Goal: Task Accomplishment & Management: Manage account settings

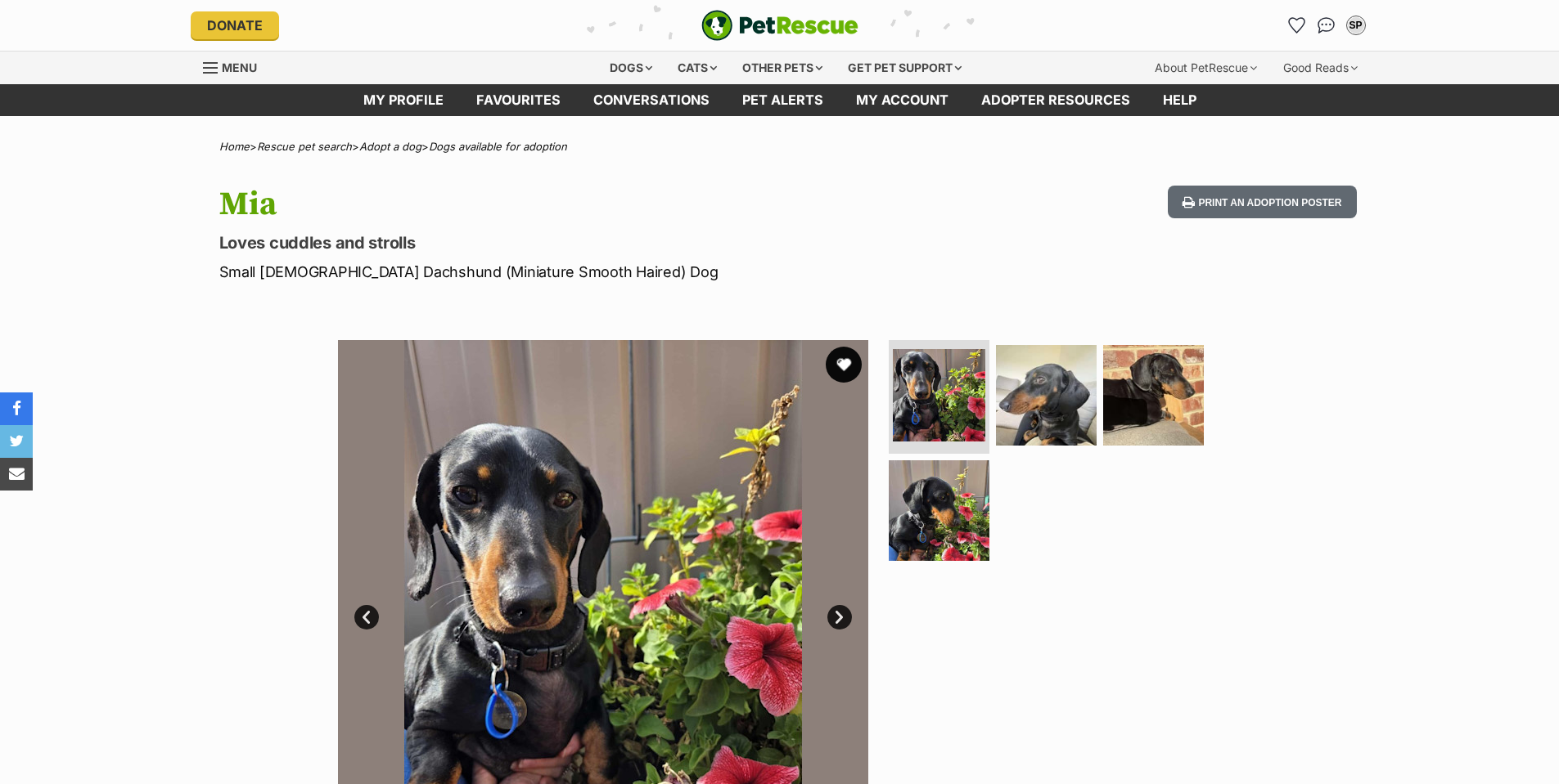
click at [836, 360] on button "favourite" at bounding box center [844, 365] width 36 height 36
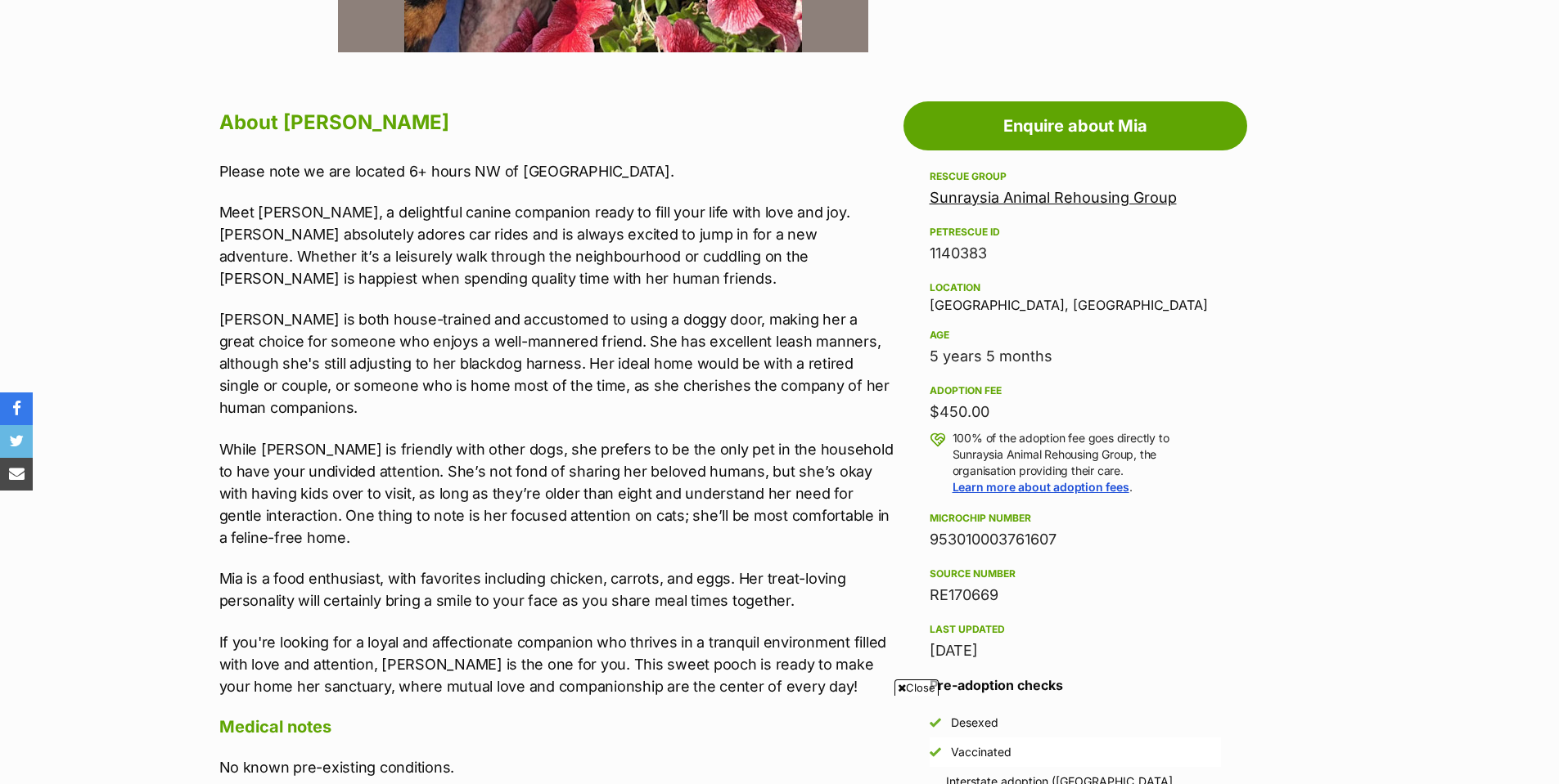
click at [903, 683] on icon at bounding box center [901, 688] width 8 height 11
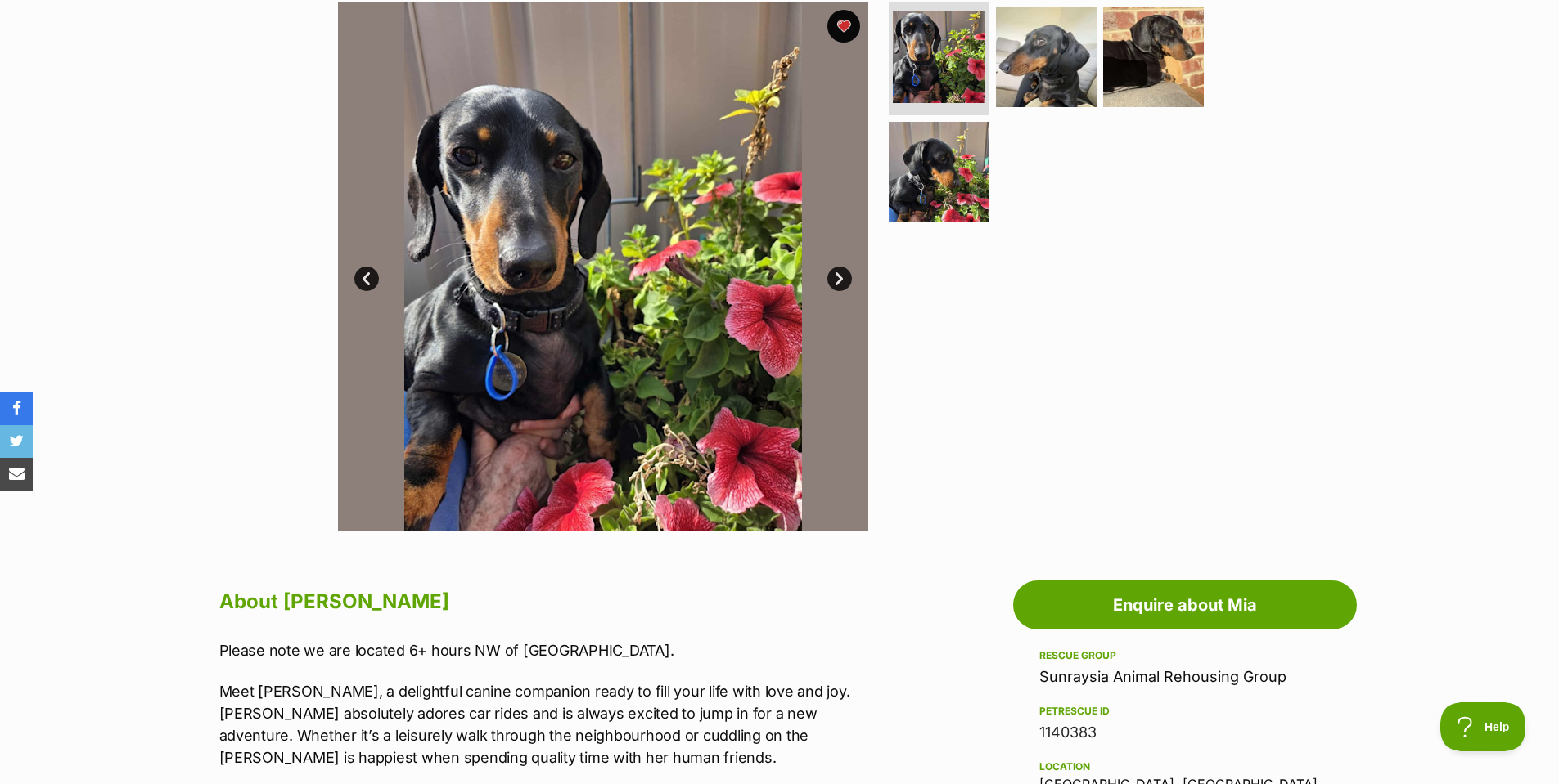
scroll to position [82, 0]
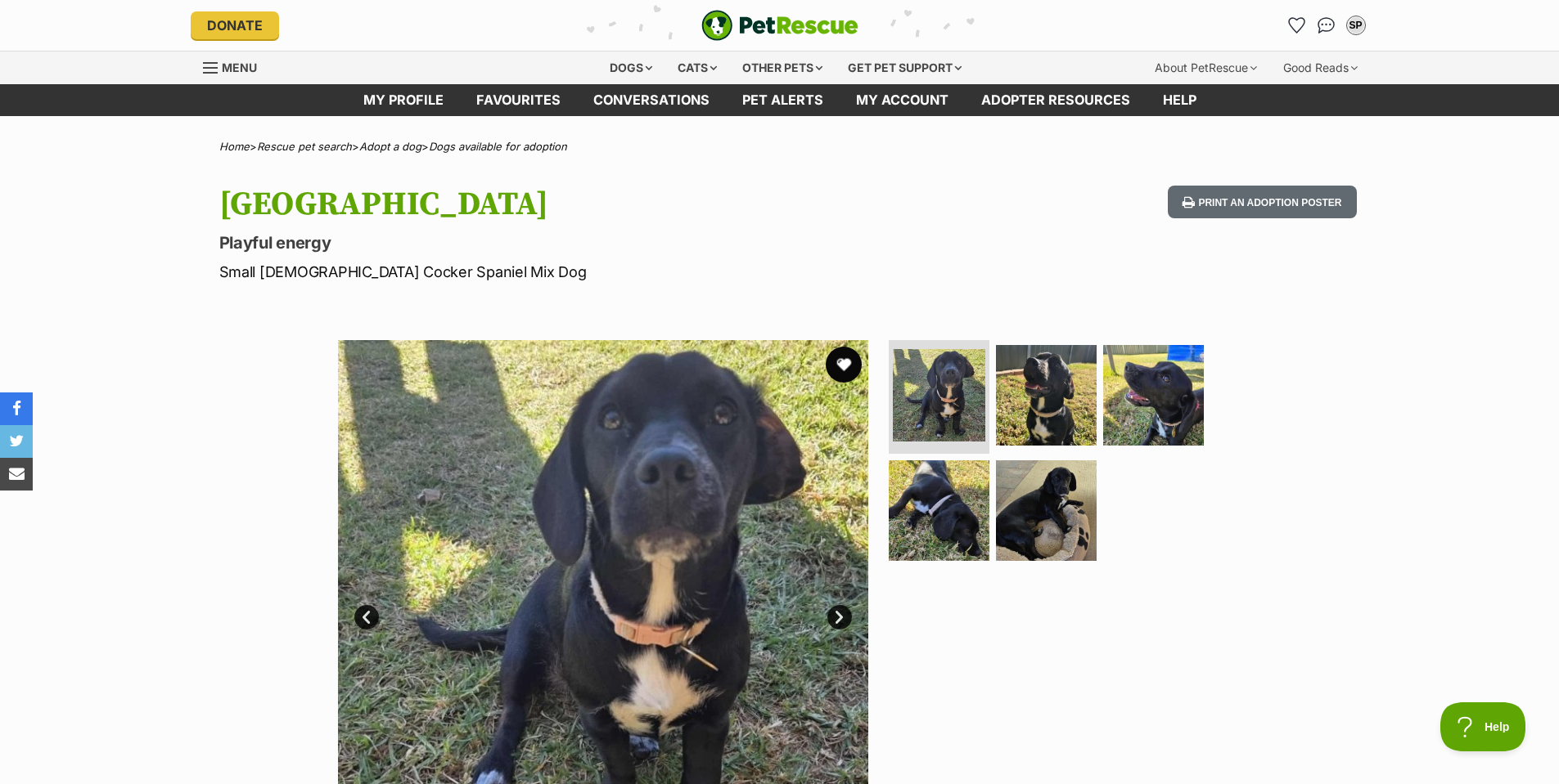
click at [841, 361] on button "favourite" at bounding box center [844, 365] width 36 height 36
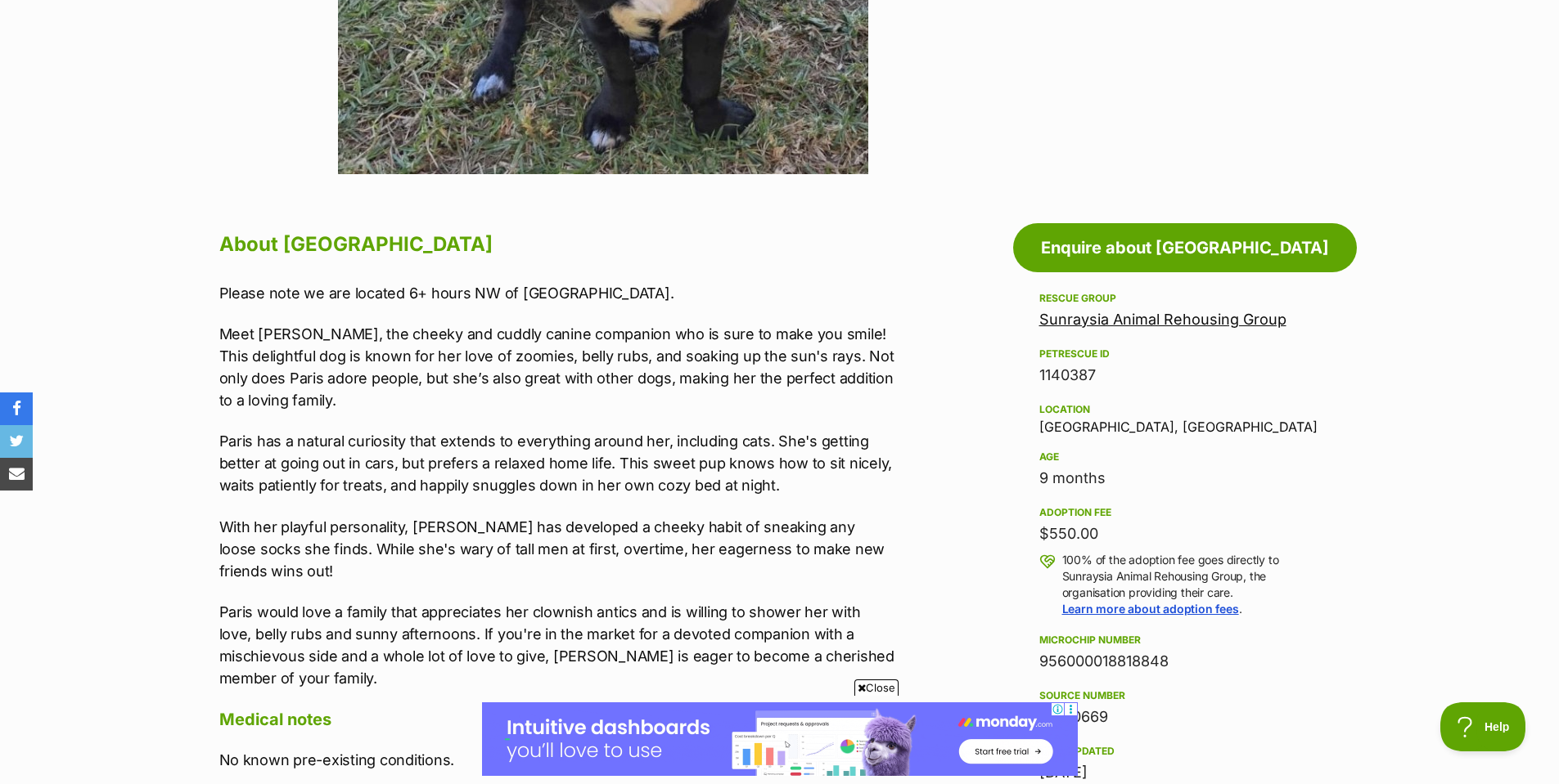
scroll to position [736, 0]
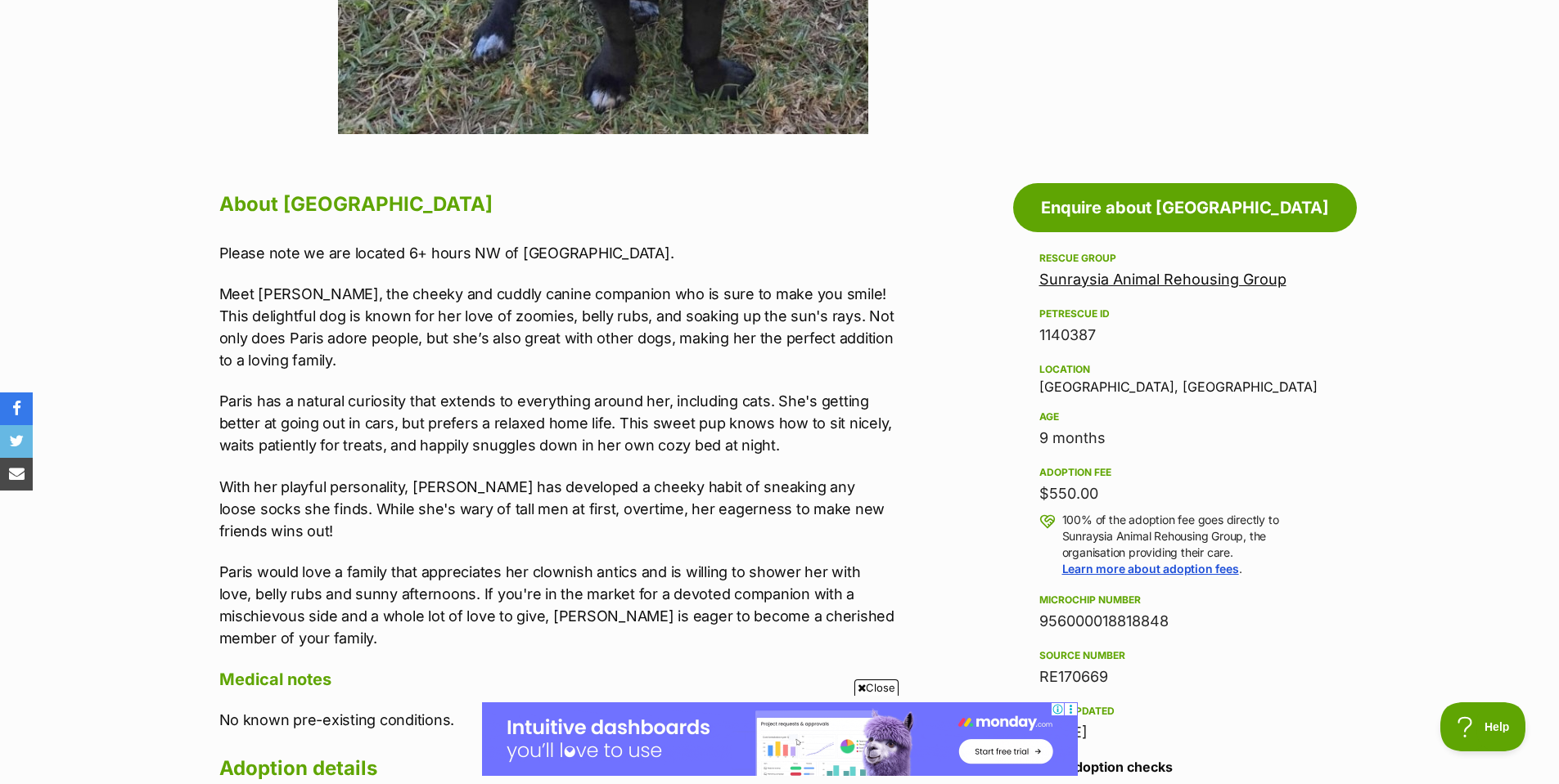
click at [878, 687] on span "Close" at bounding box center [876, 687] width 44 height 16
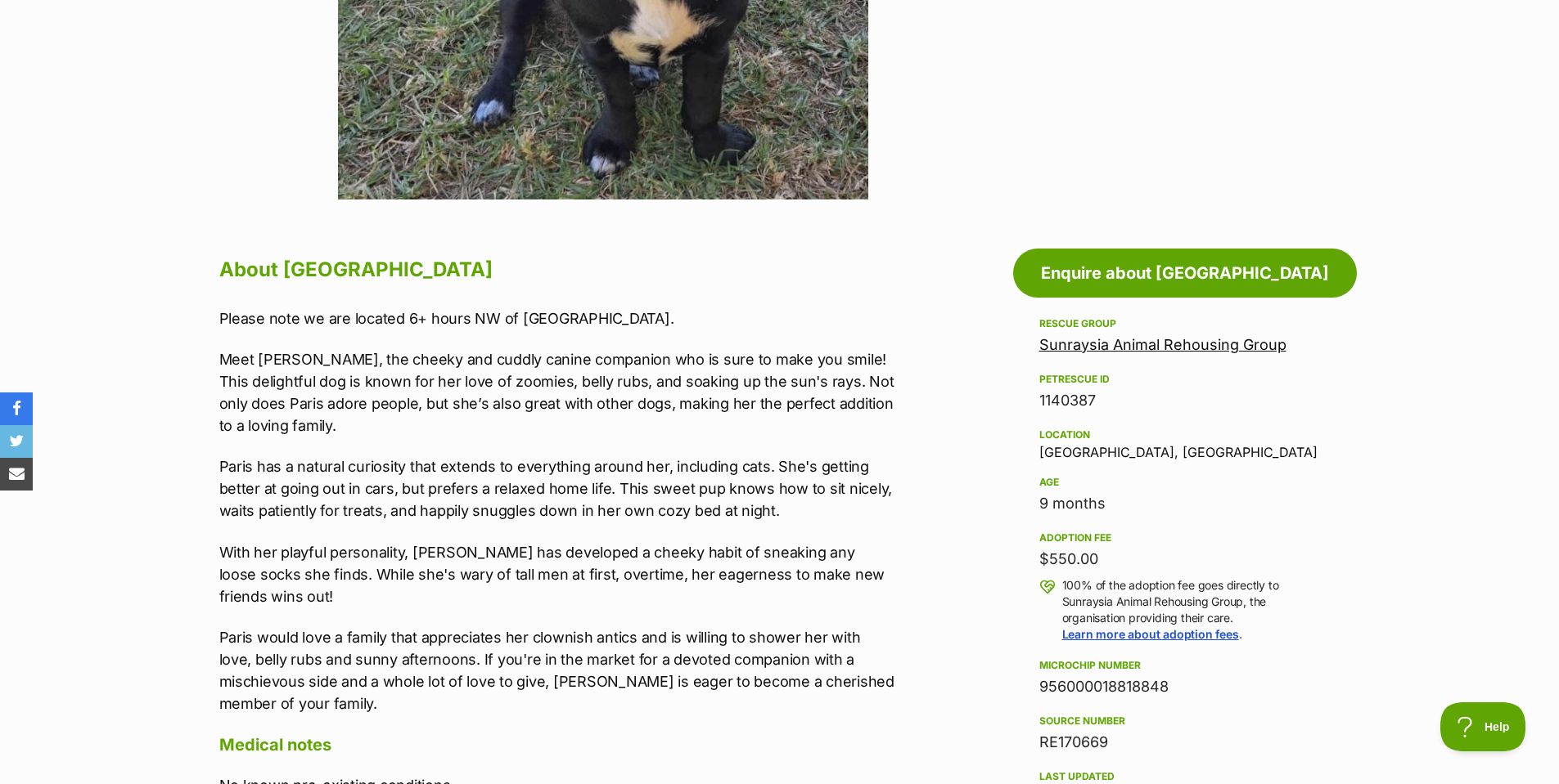
scroll to position [409, 0]
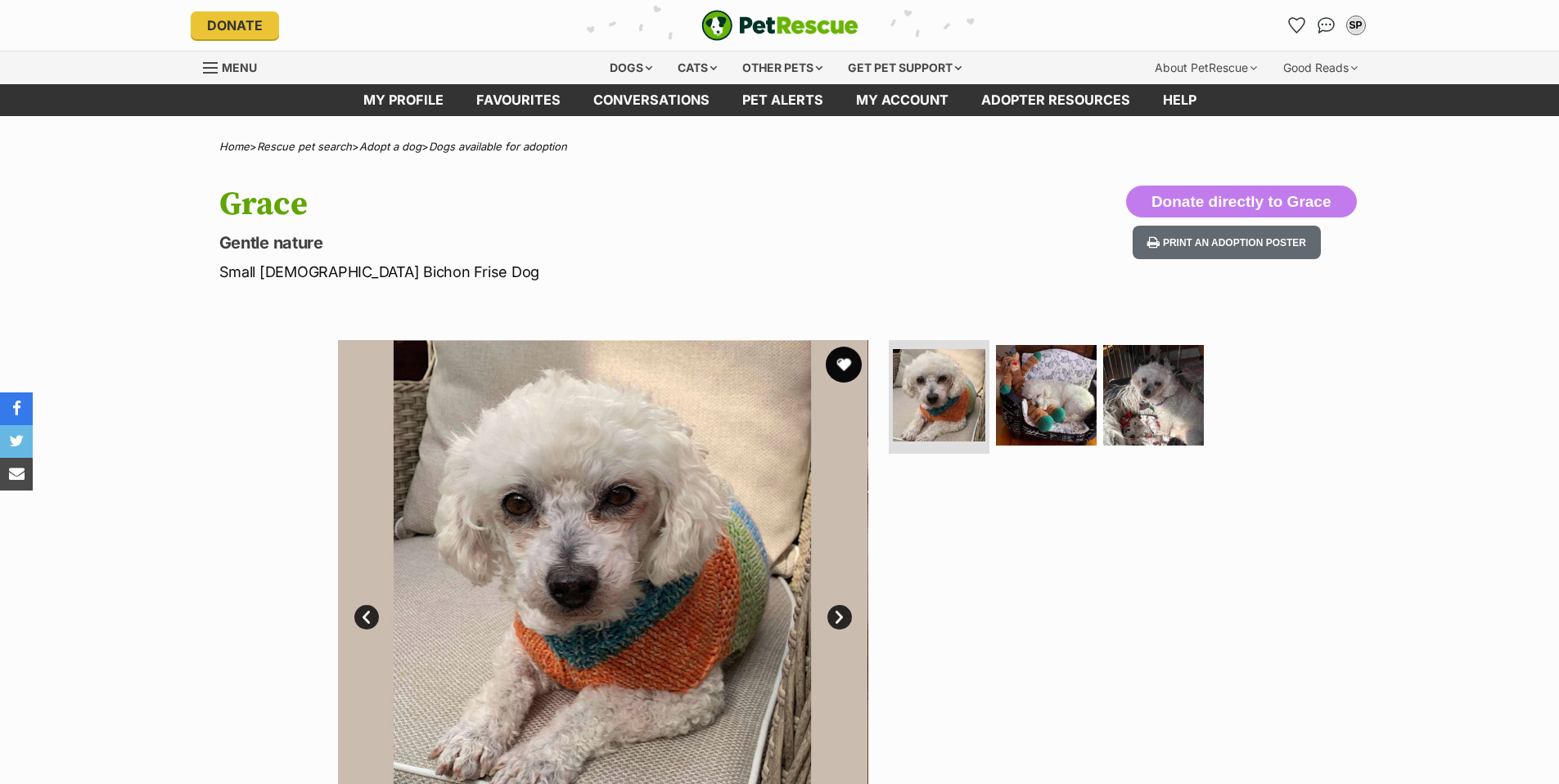
click at [841, 365] on button "favourite" at bounding box center [844, 365] width 36 height 36
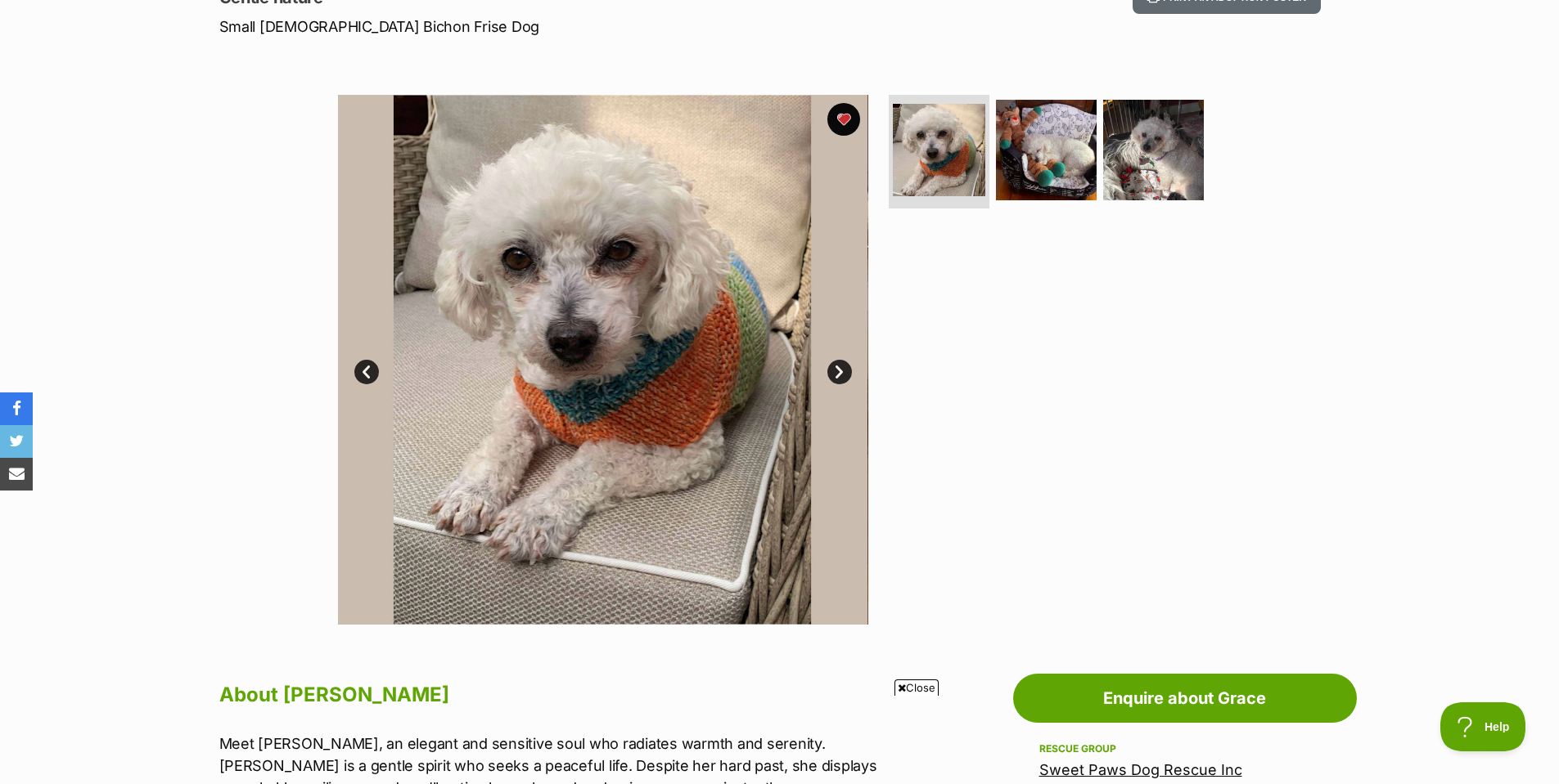
click at [835, 372] on link "Next" at bounding box center [839, 371] width 24 height 24
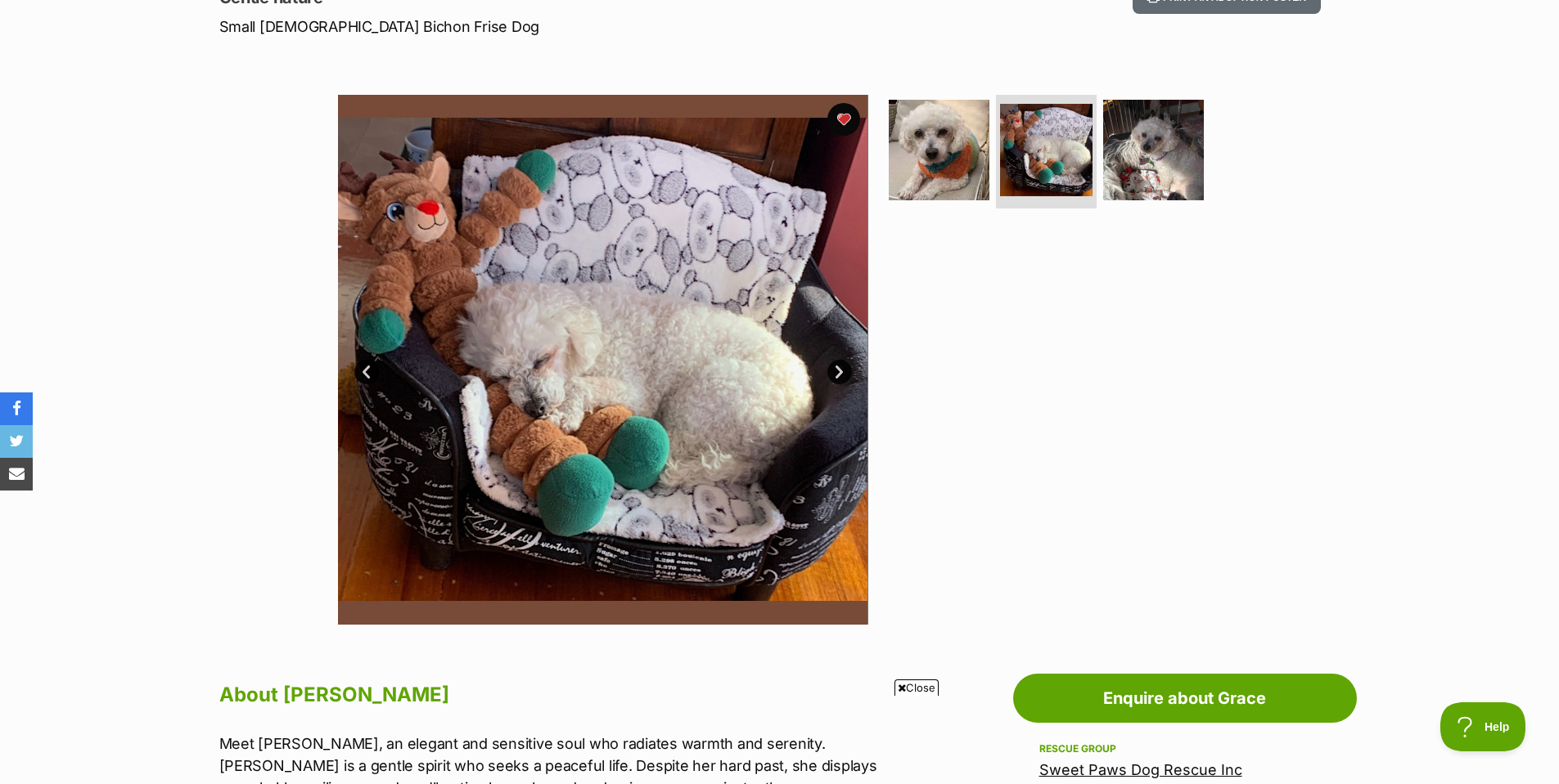
click at [835, 373] on link "Next" at bounding box center [839, 371] width 24 height 24
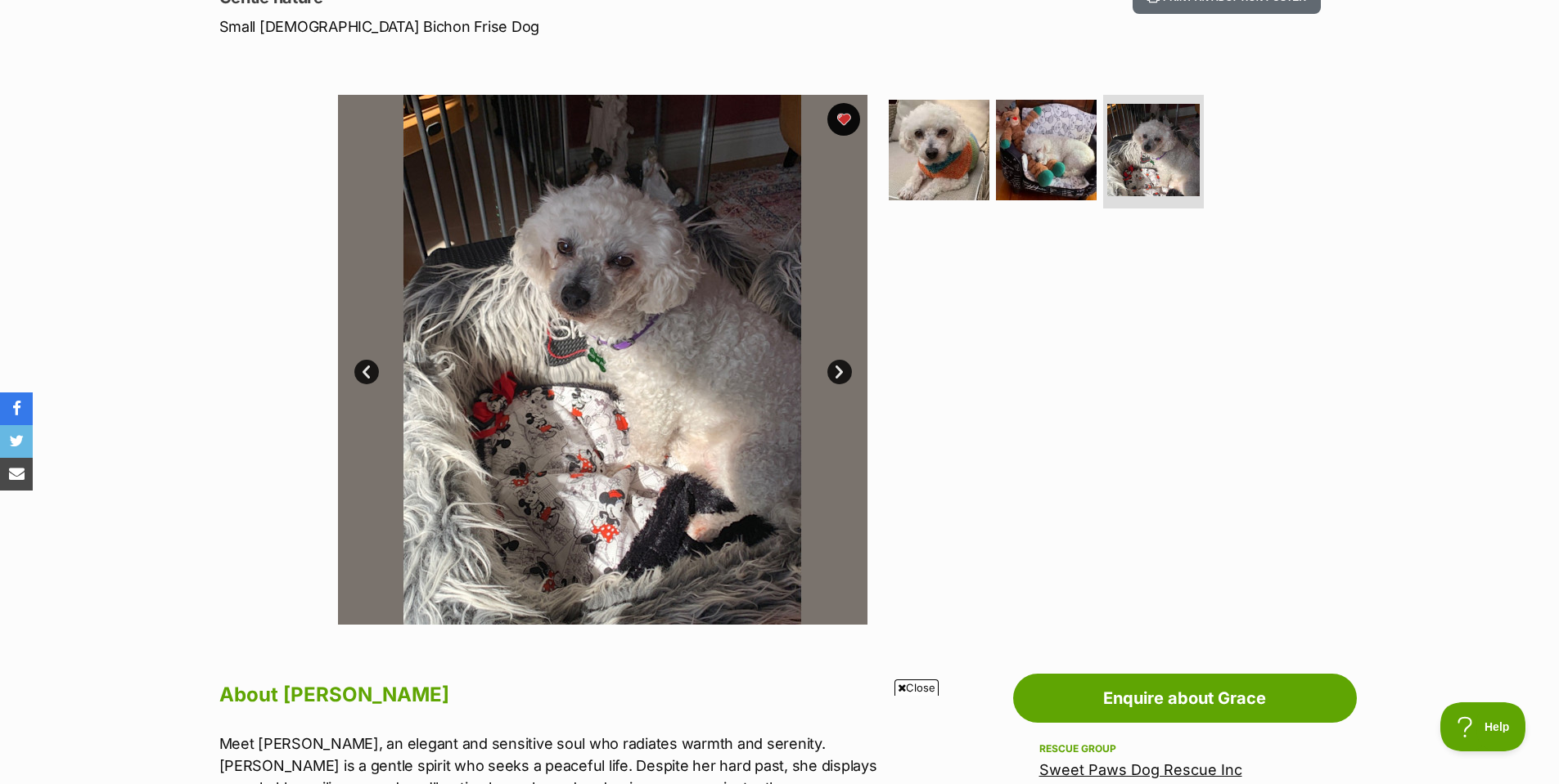
click at [834, 377] on link "Next" at bounding box center [839, 371] width 24 height 24
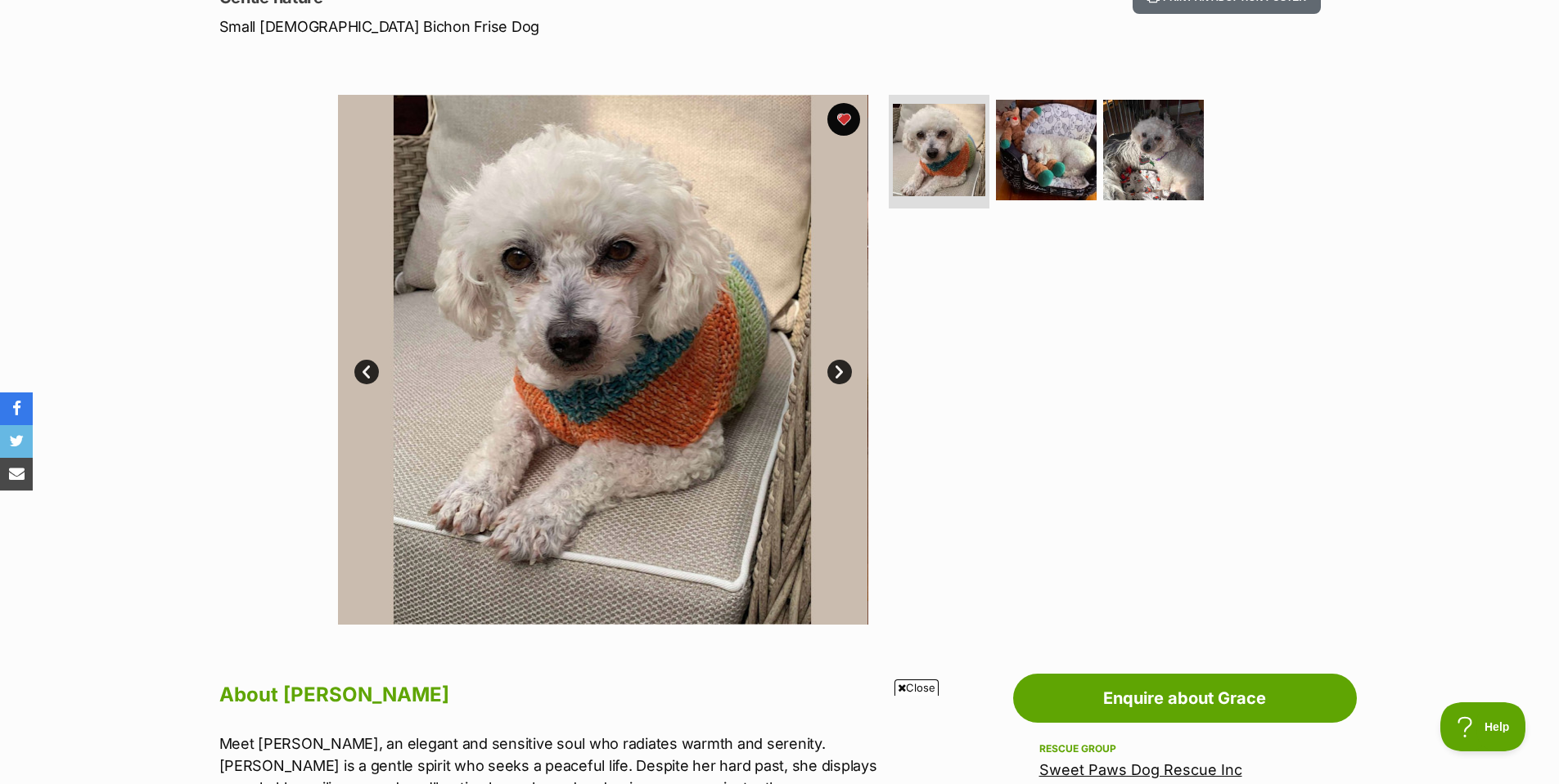
click at [911, 691] on span "Close" at bounding box center [916, 687] width 44 height 16
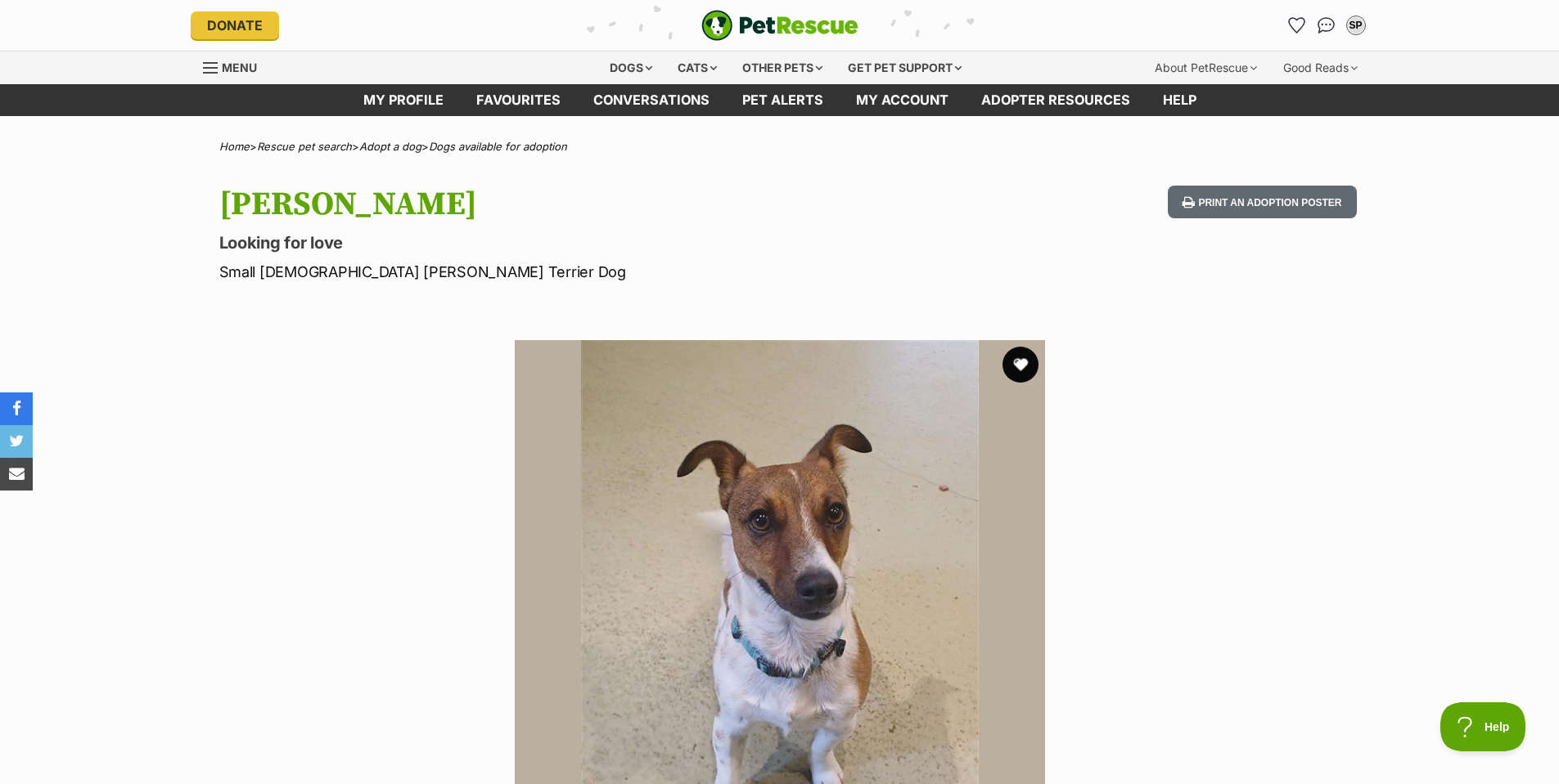
click at [1019, 359] on button "favourite" at bounding box center [1020, 365] width 36 height 36
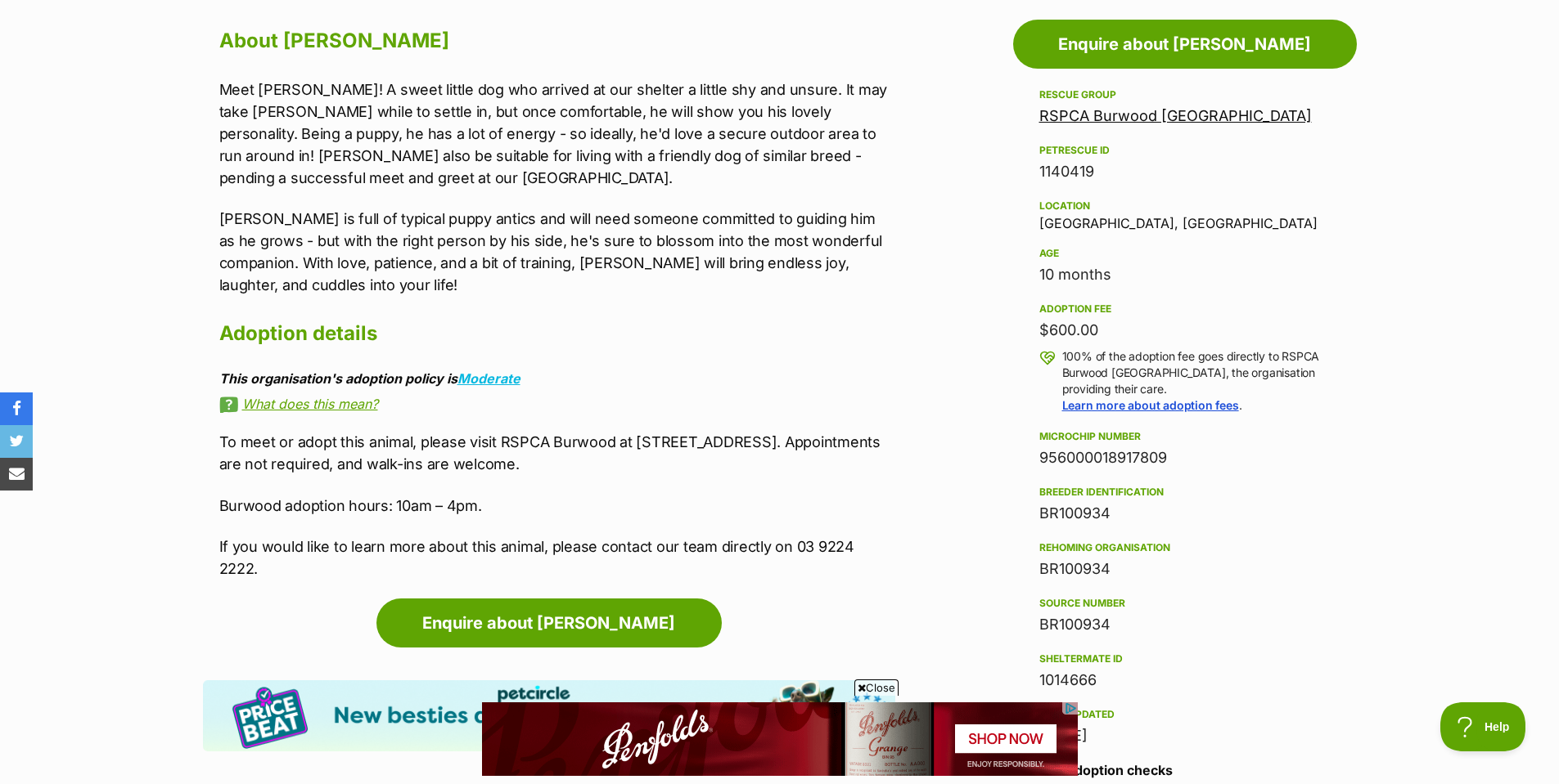
click at [884, 687] on span "Close" at bounding box center [876, 687] width 44 height 16
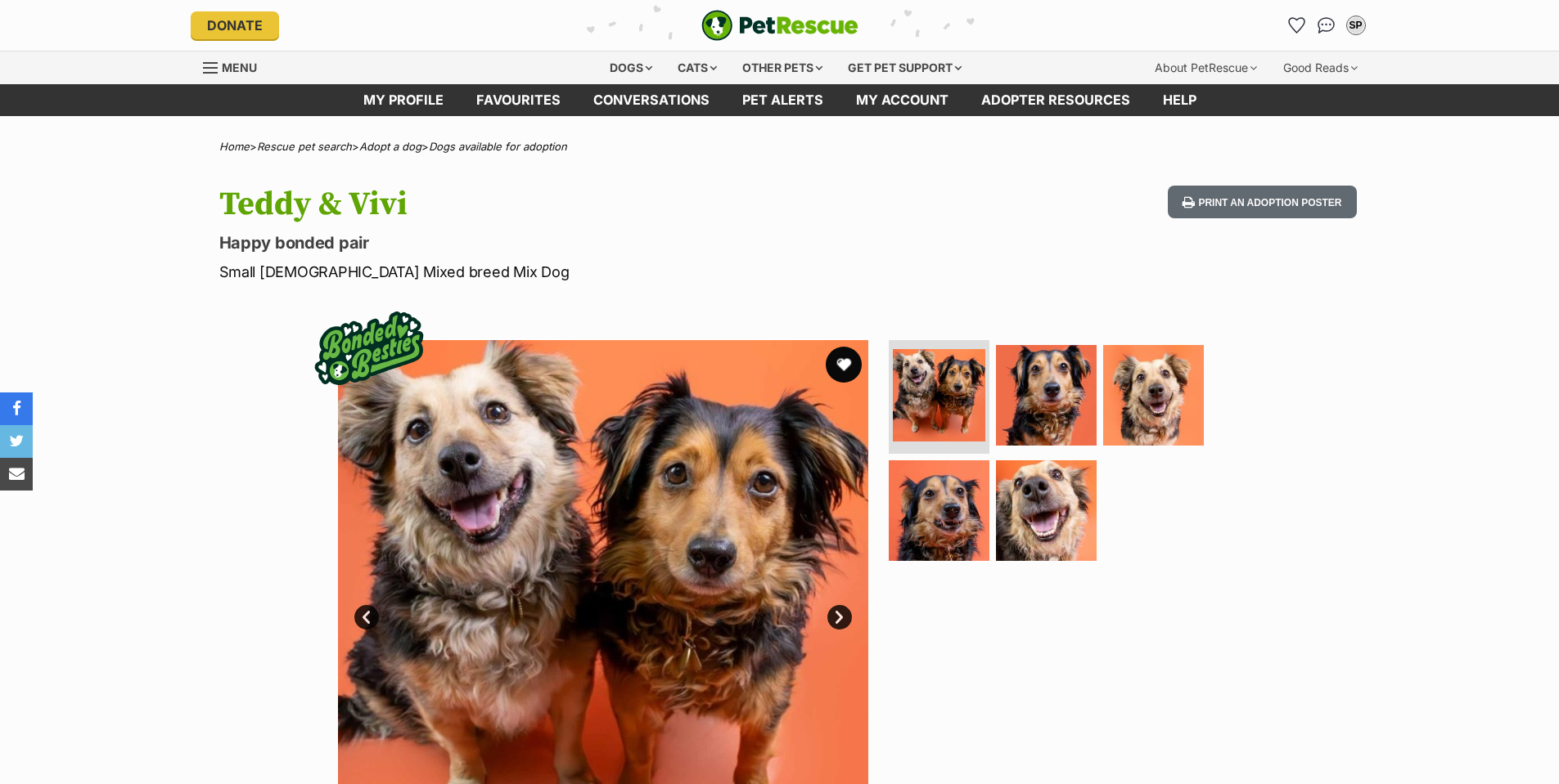
click at [844, 358] on button "favourite" at bounding box center [844, 365] width 36 height 36
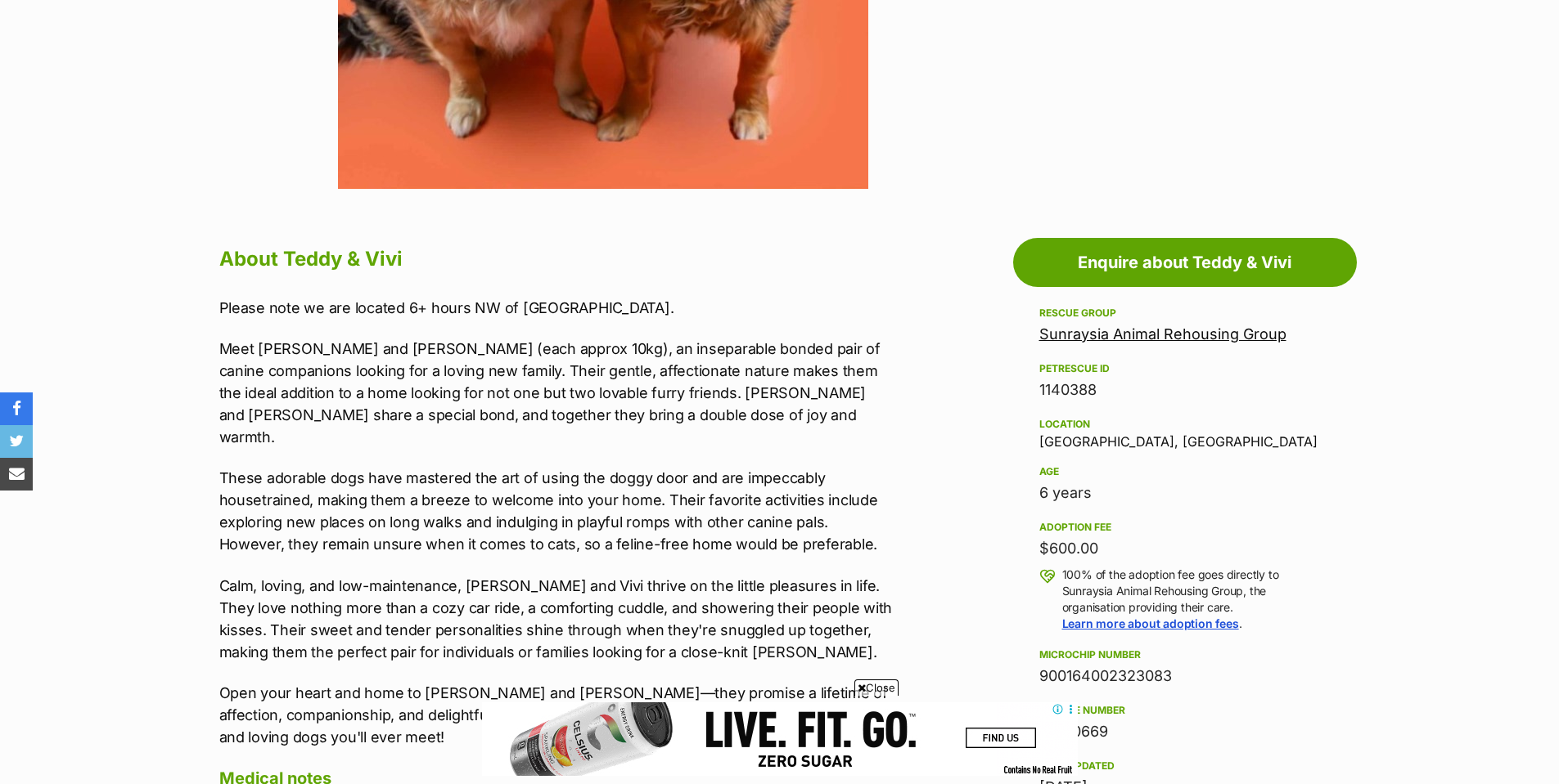
scroll to position [736, 0]
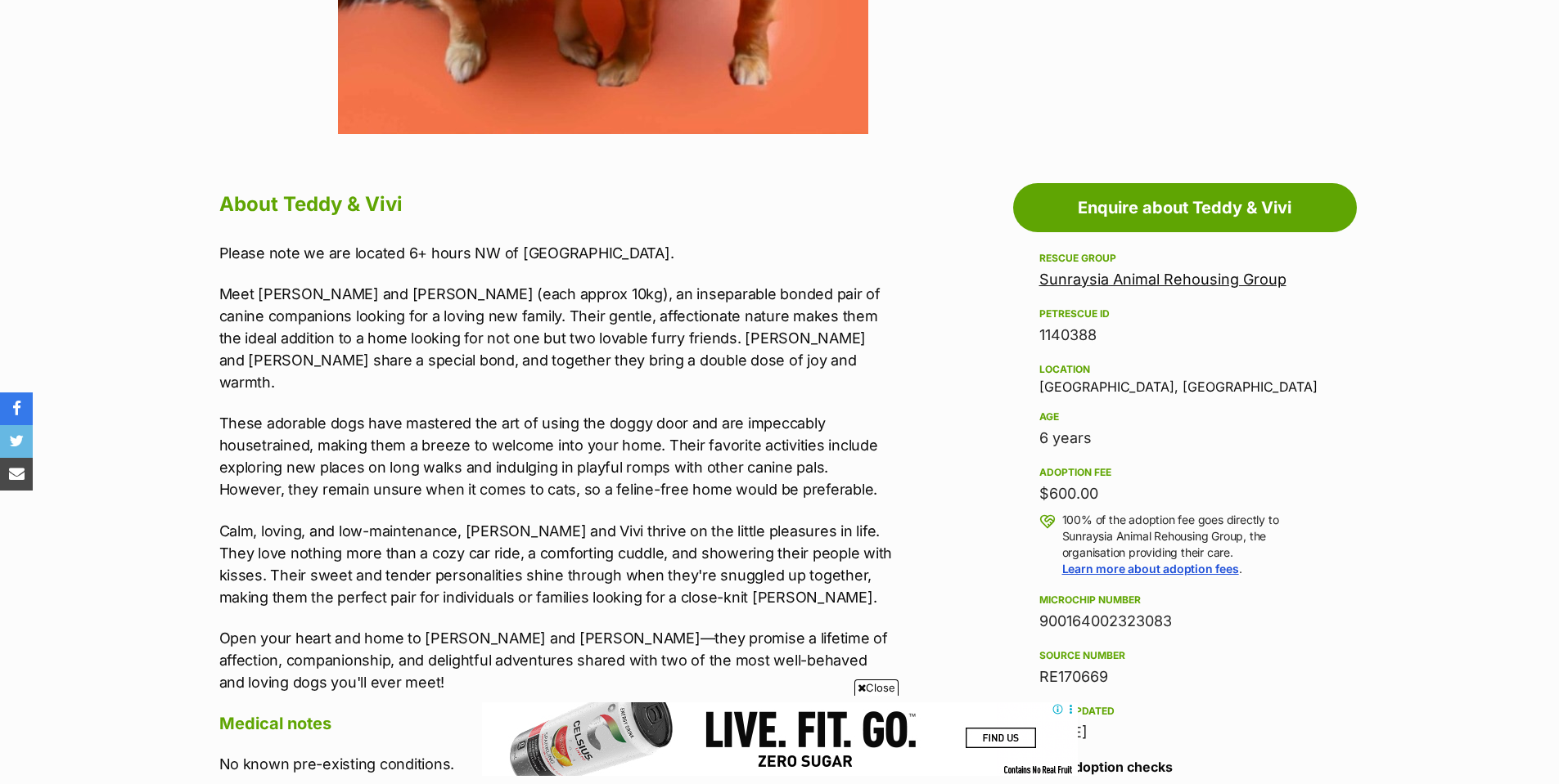
click at [880, 688] on span "Close" at bounding box center [876, 687] width 44 height 16
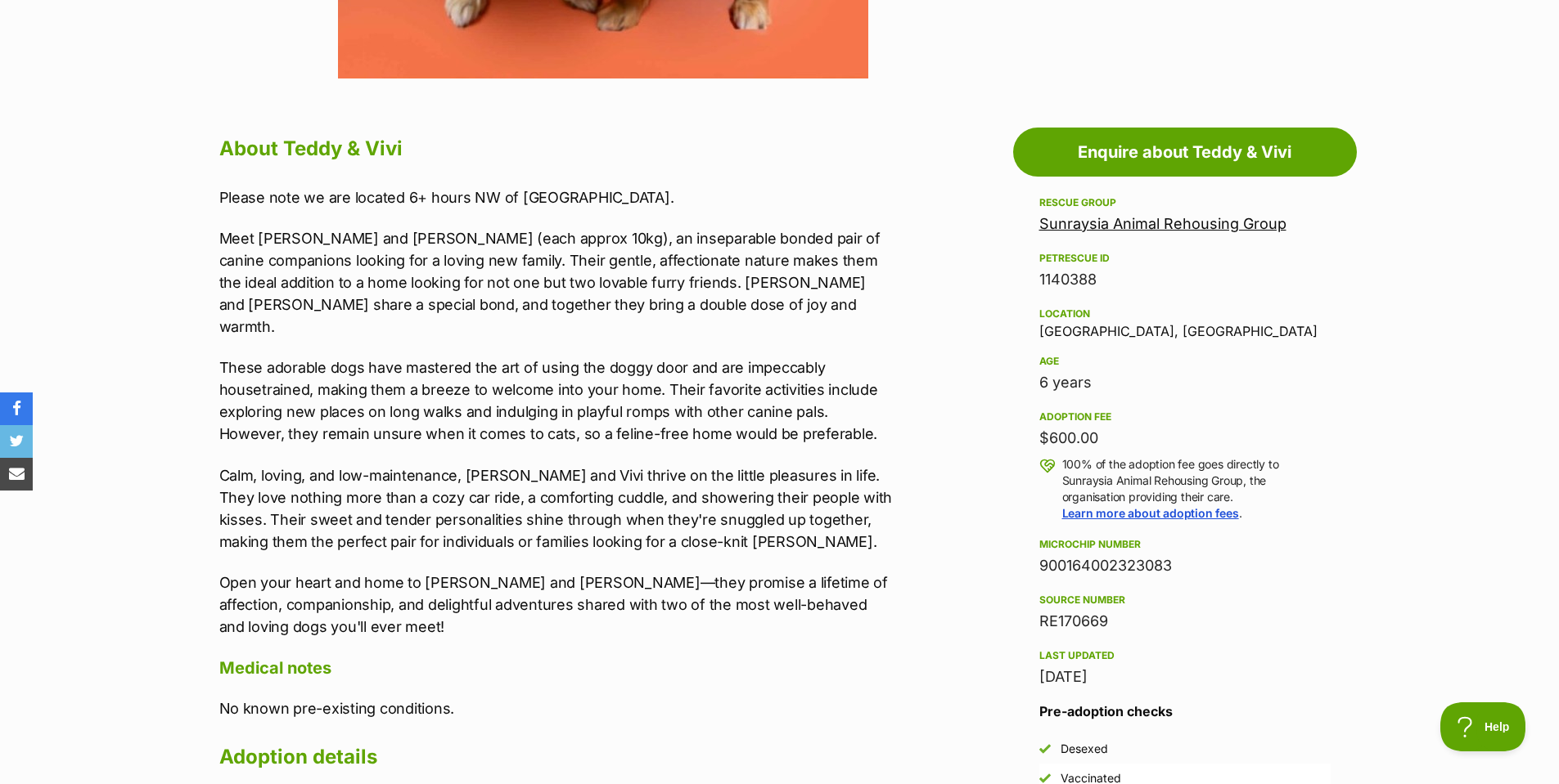
scroll to position [573, 0]
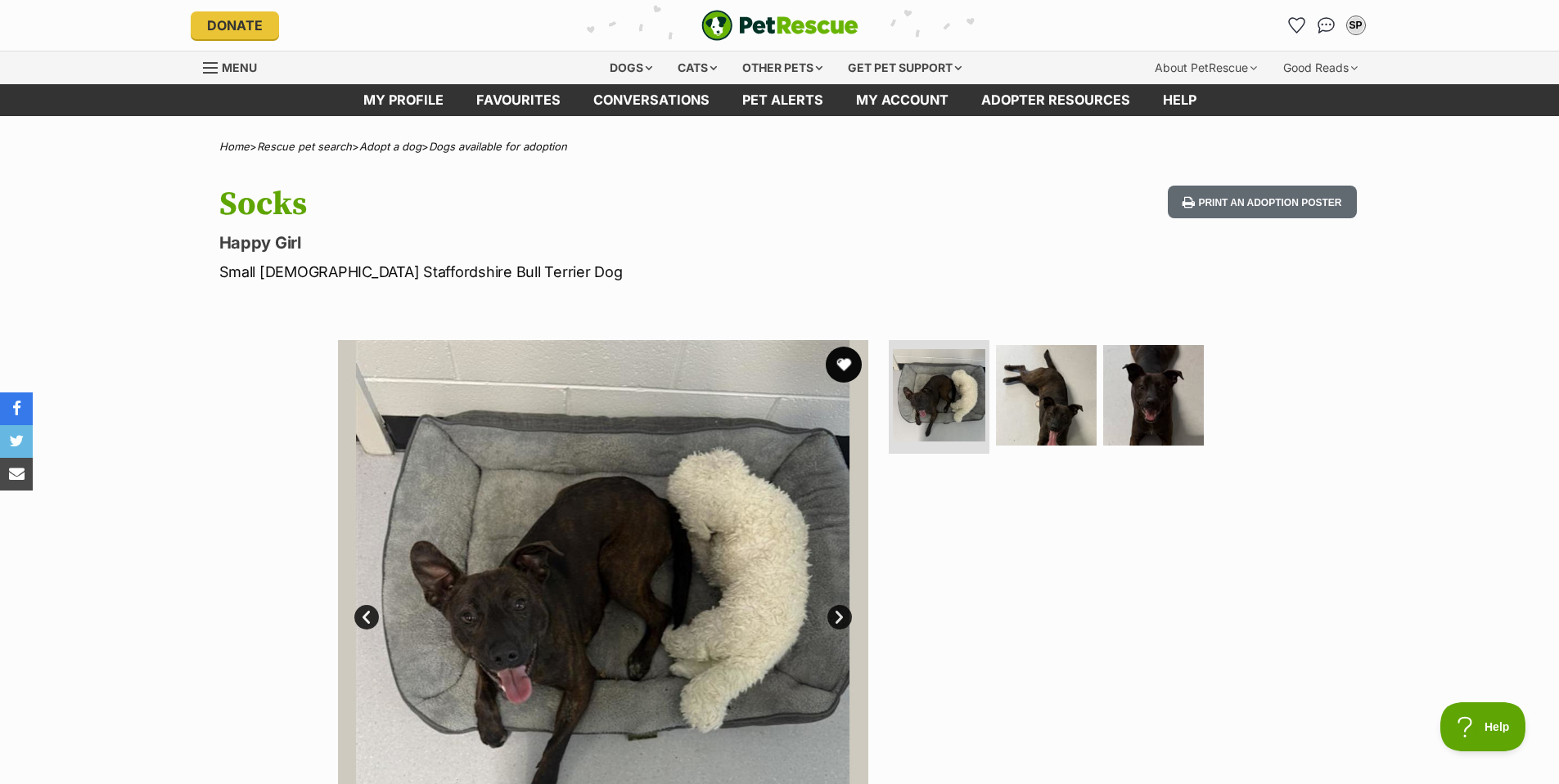
click at [844, 361] on button "favourite" at bounding box center [844, 365] width 36 height 36
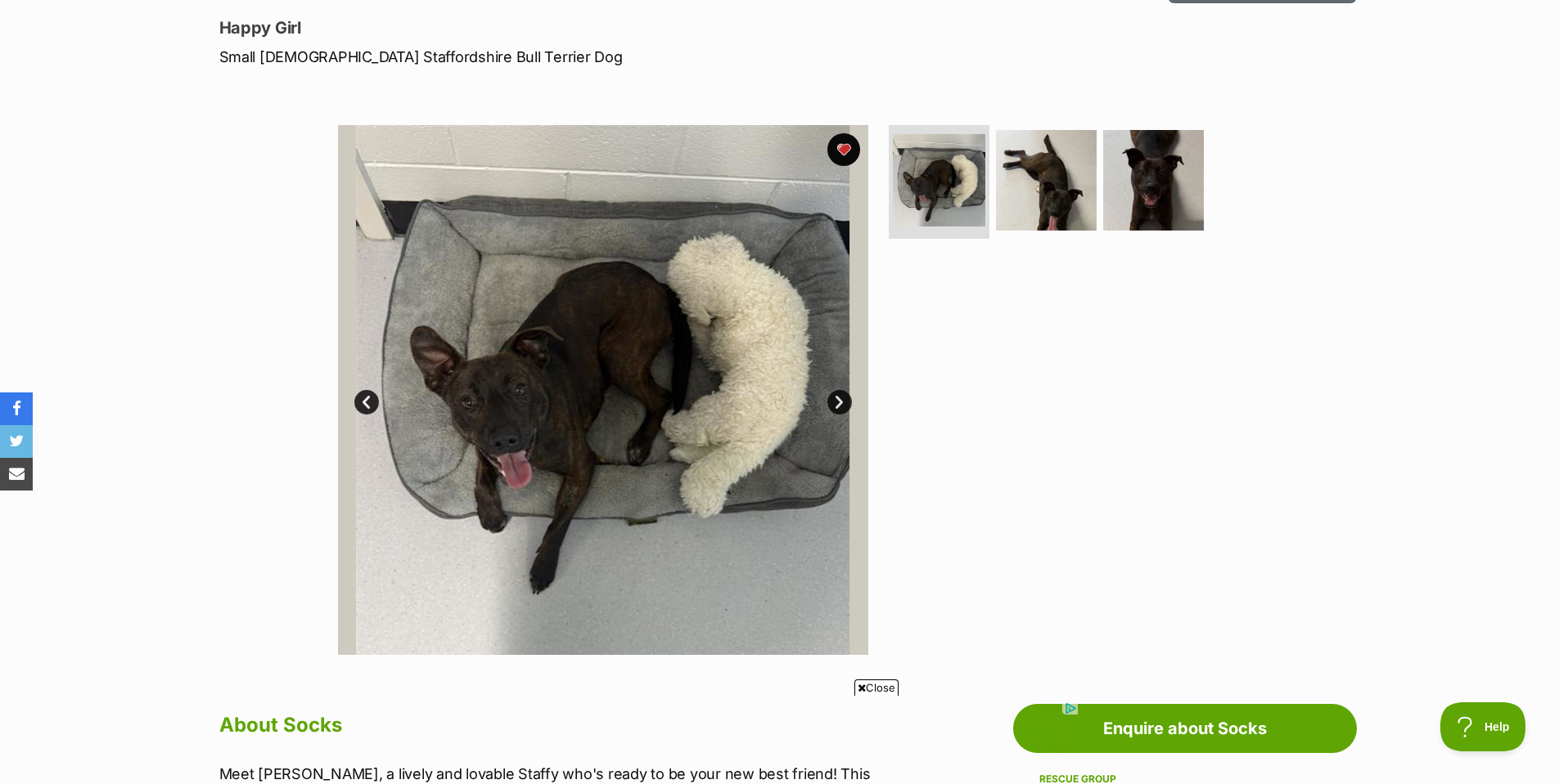
scroll to position [246, 0]
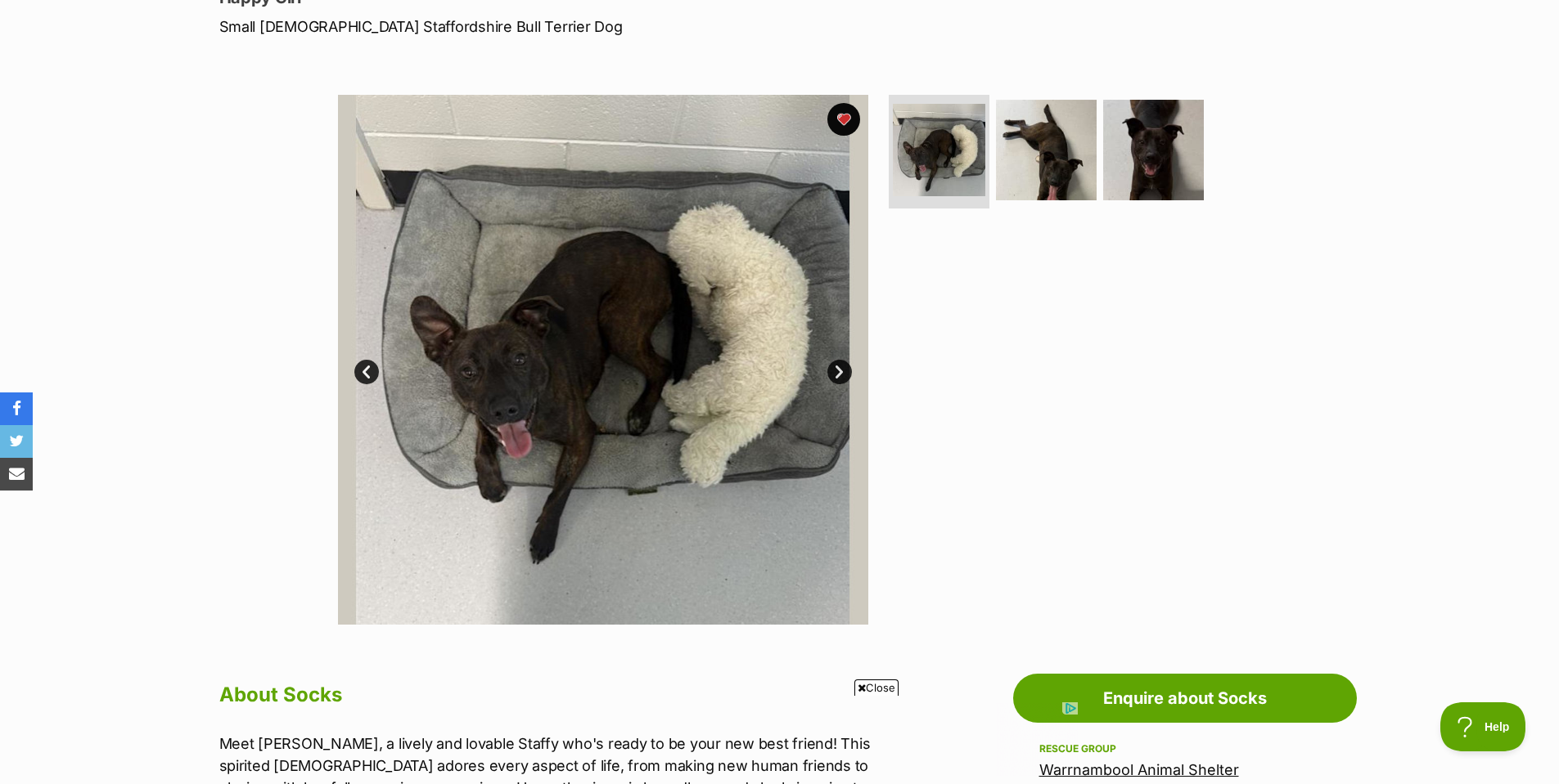
click at [836, 374] on link "Next" at bounding box center [839, 371] width 24 height 24
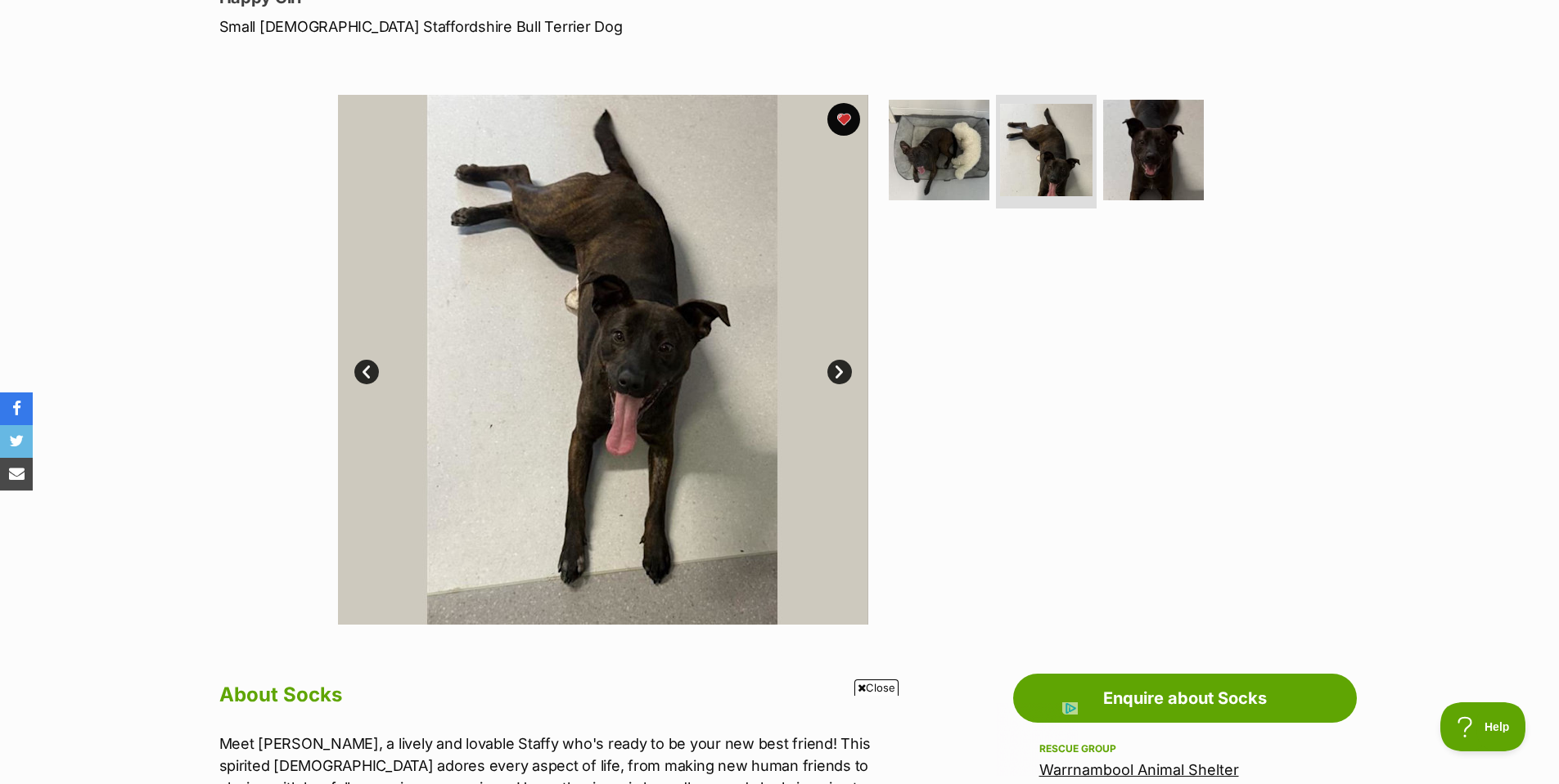
click at [837, 374] on link "Next" at bounding box center [839, 371] width 24 height 24
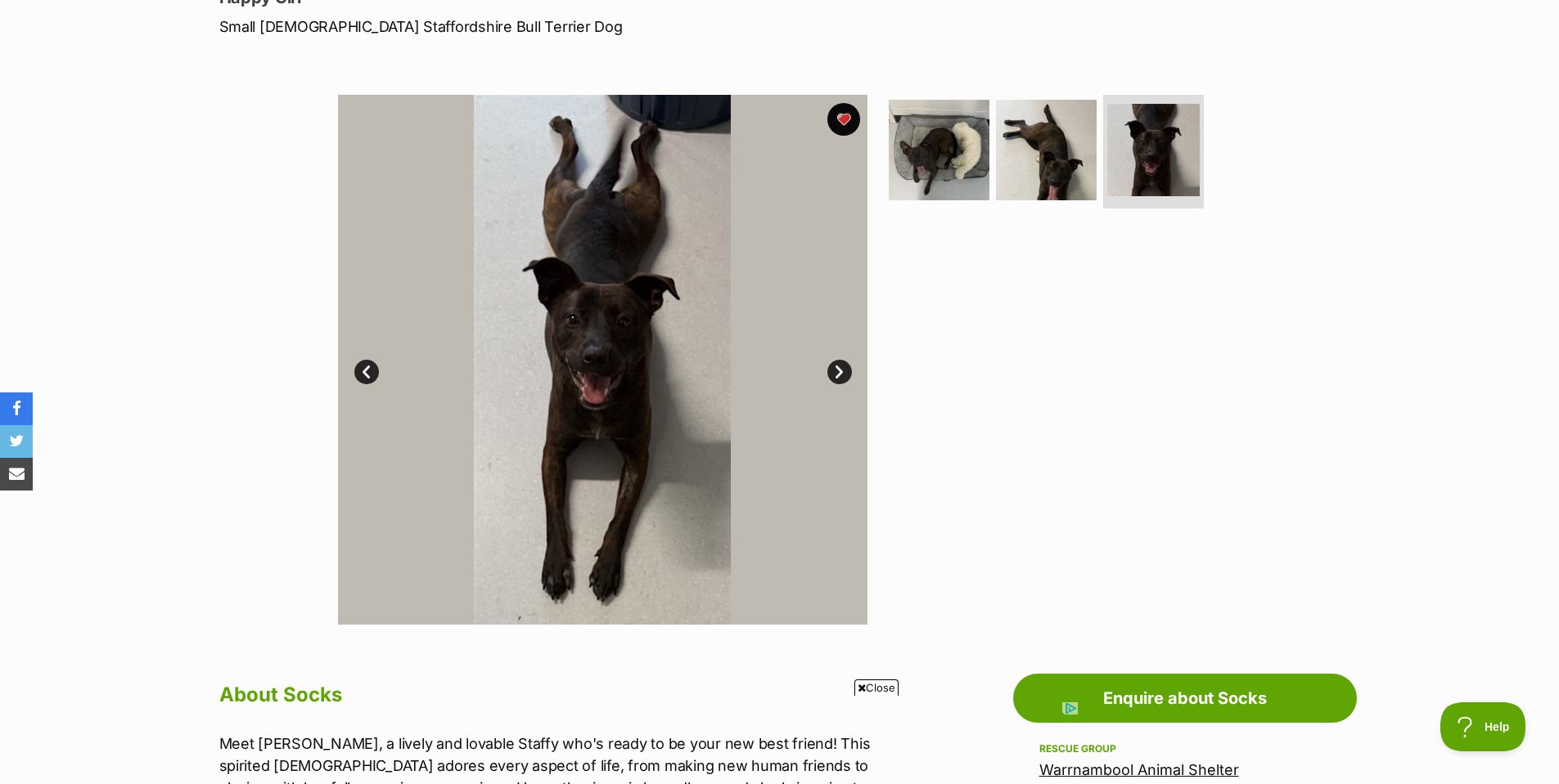
click at [837, 374] on link "Next" at bounding box center [839, 371] width 24 height 24
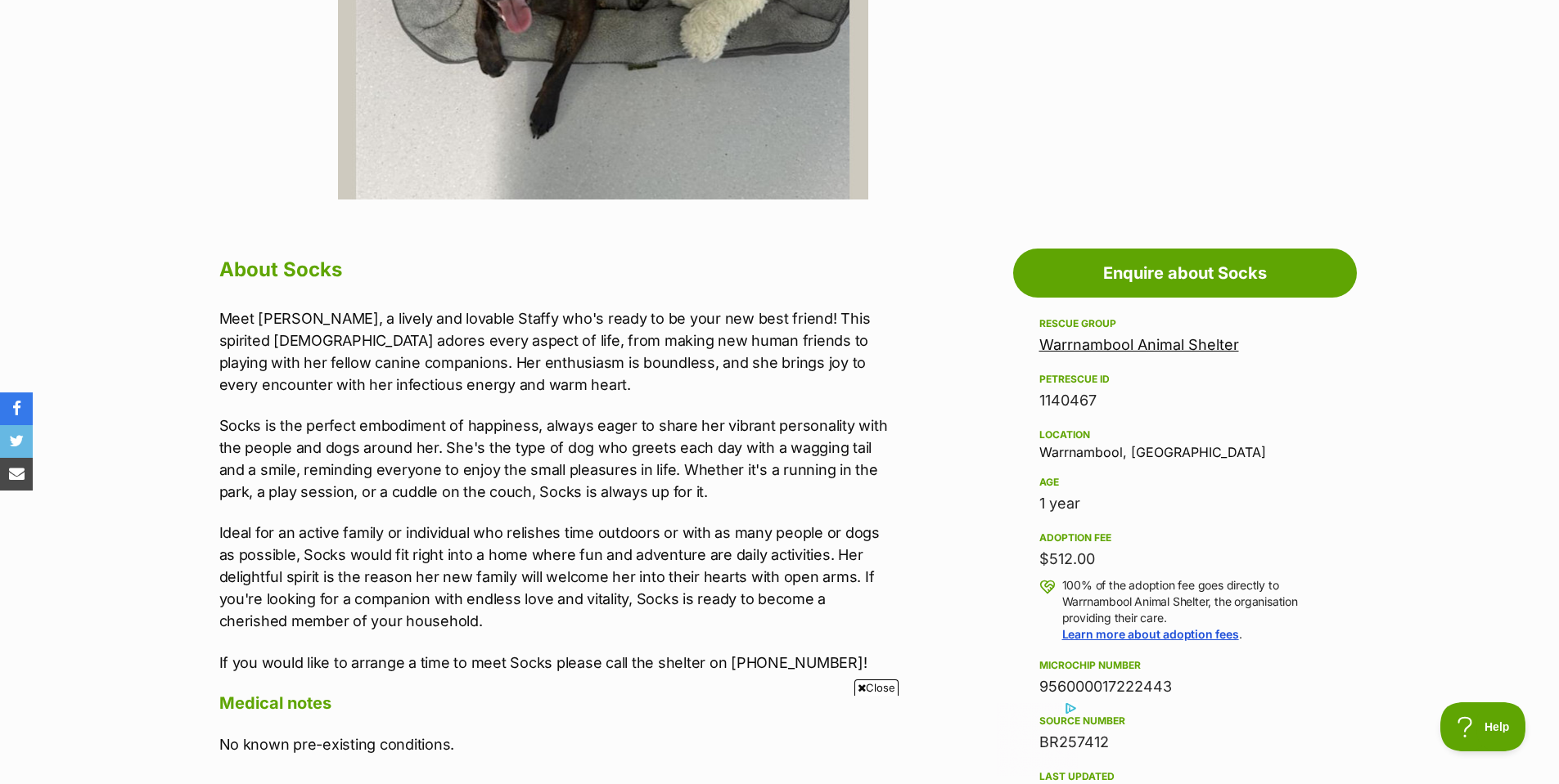
scroll to position [736, 0]
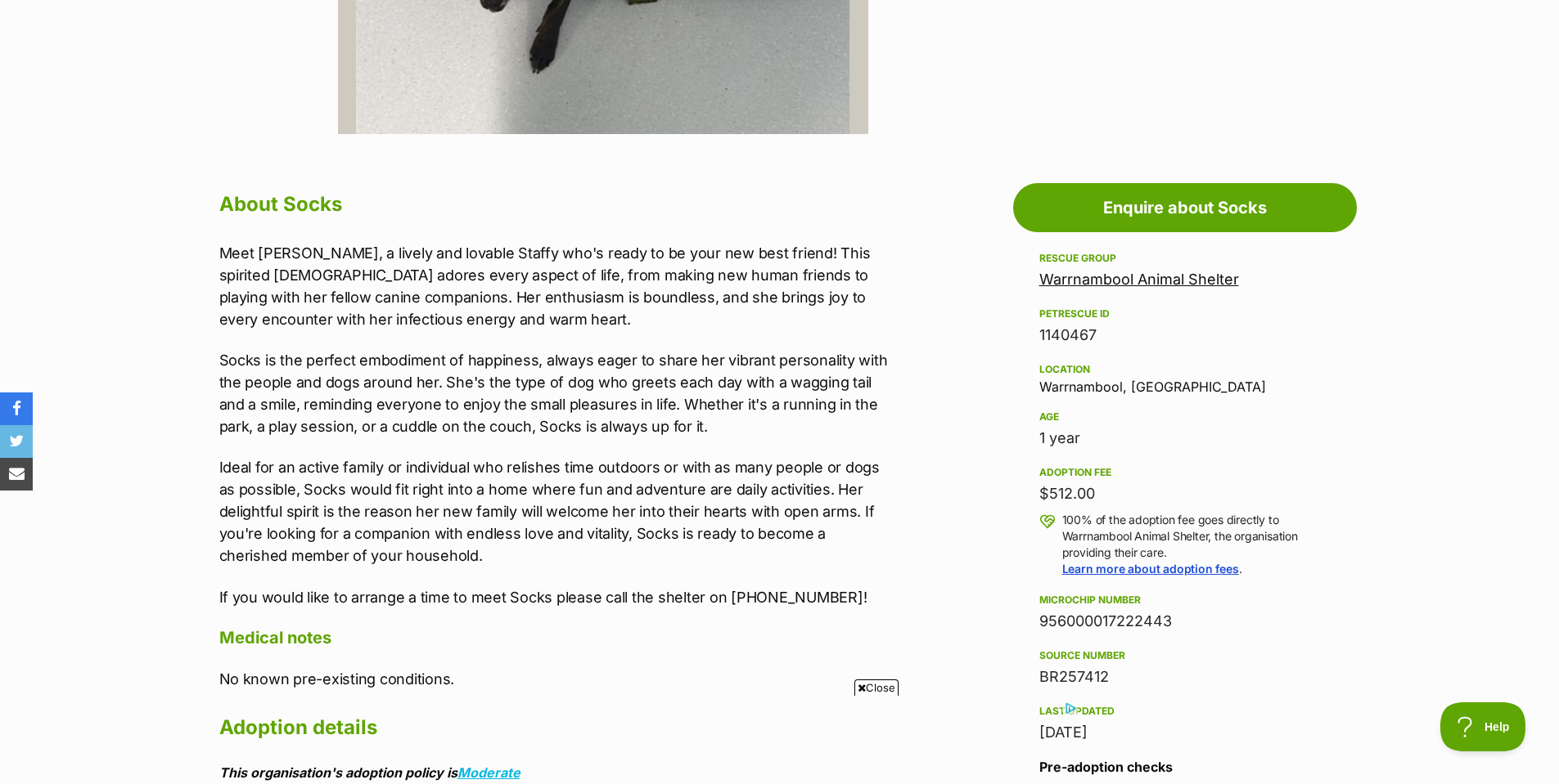
click at [869, 682] on span "Close" at bounding box center [876, 687] width 44 height 16
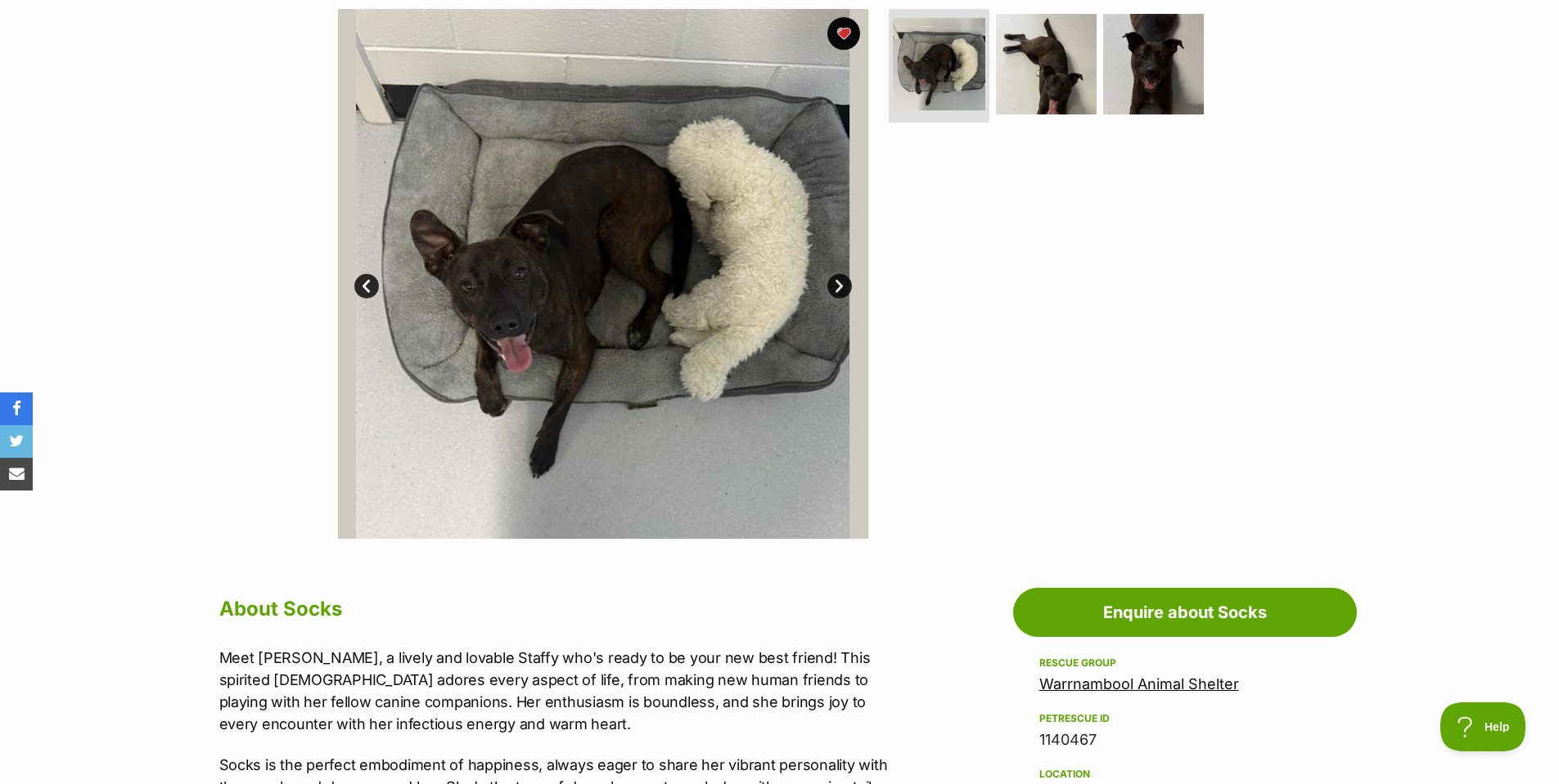
scroll to position [82, 0]
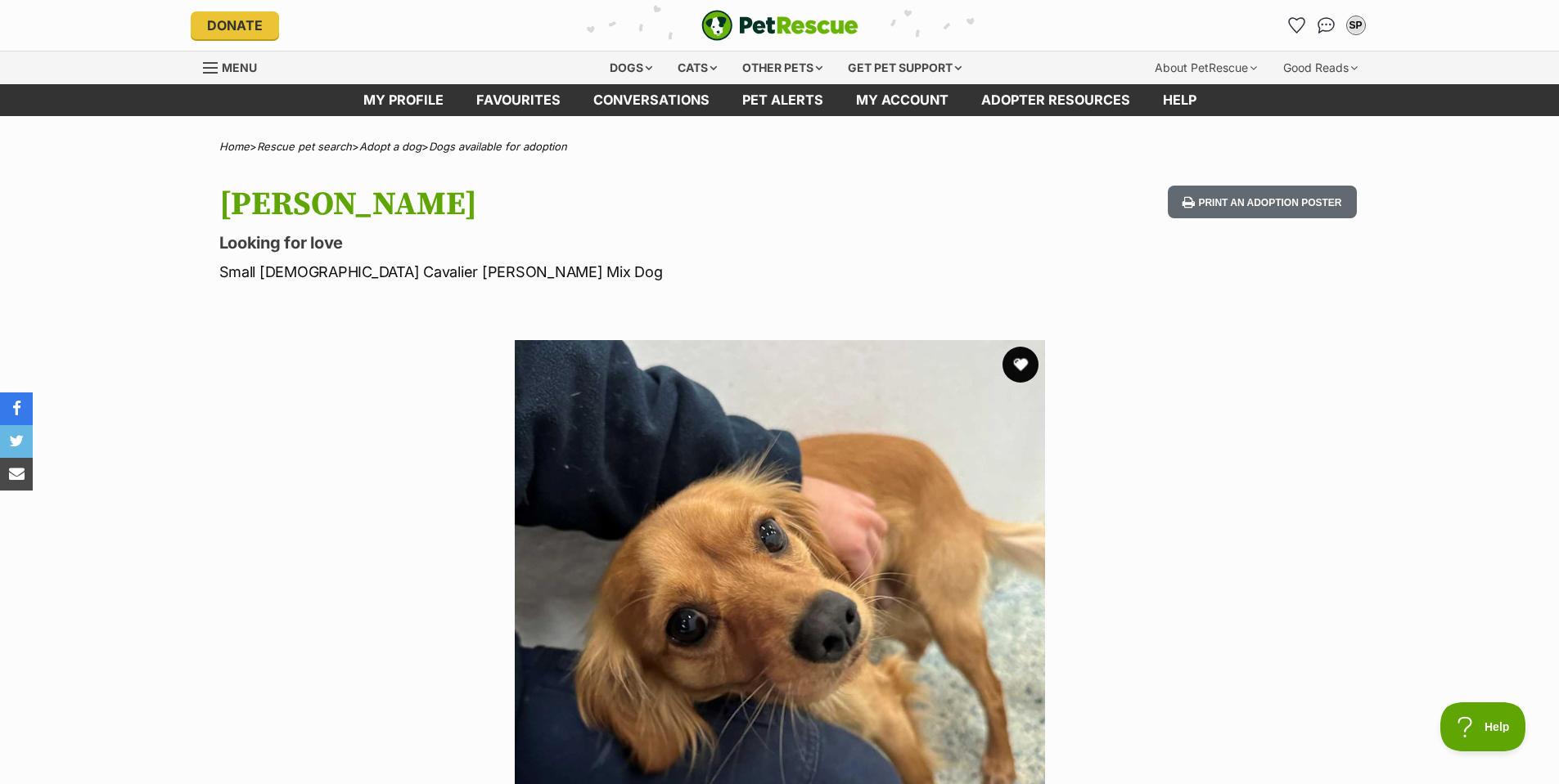
click at [1020, 363] on button "favourite" at bounding box center [1020, 365] width 36 height 36
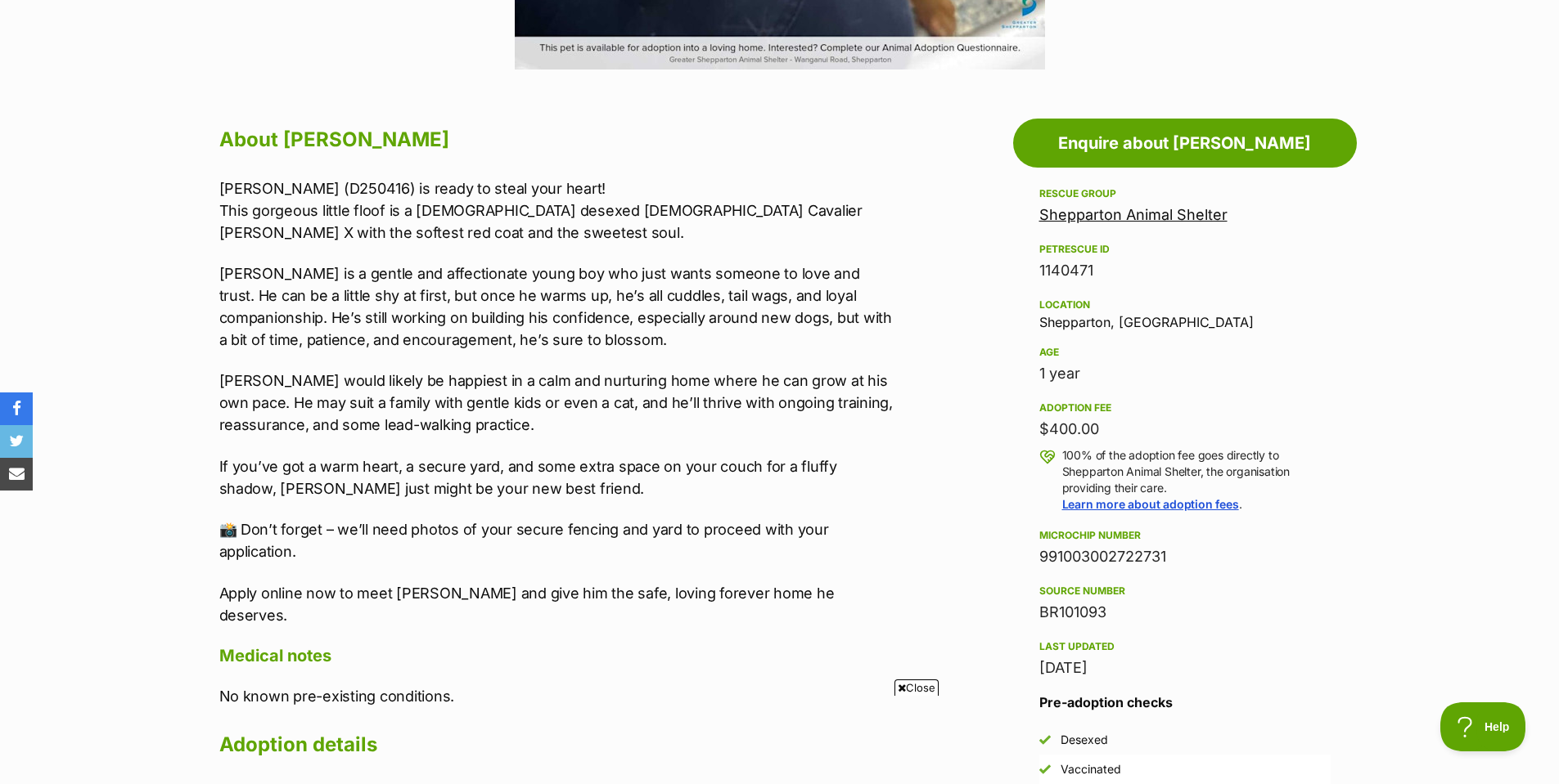
scroll to position [817, 0]
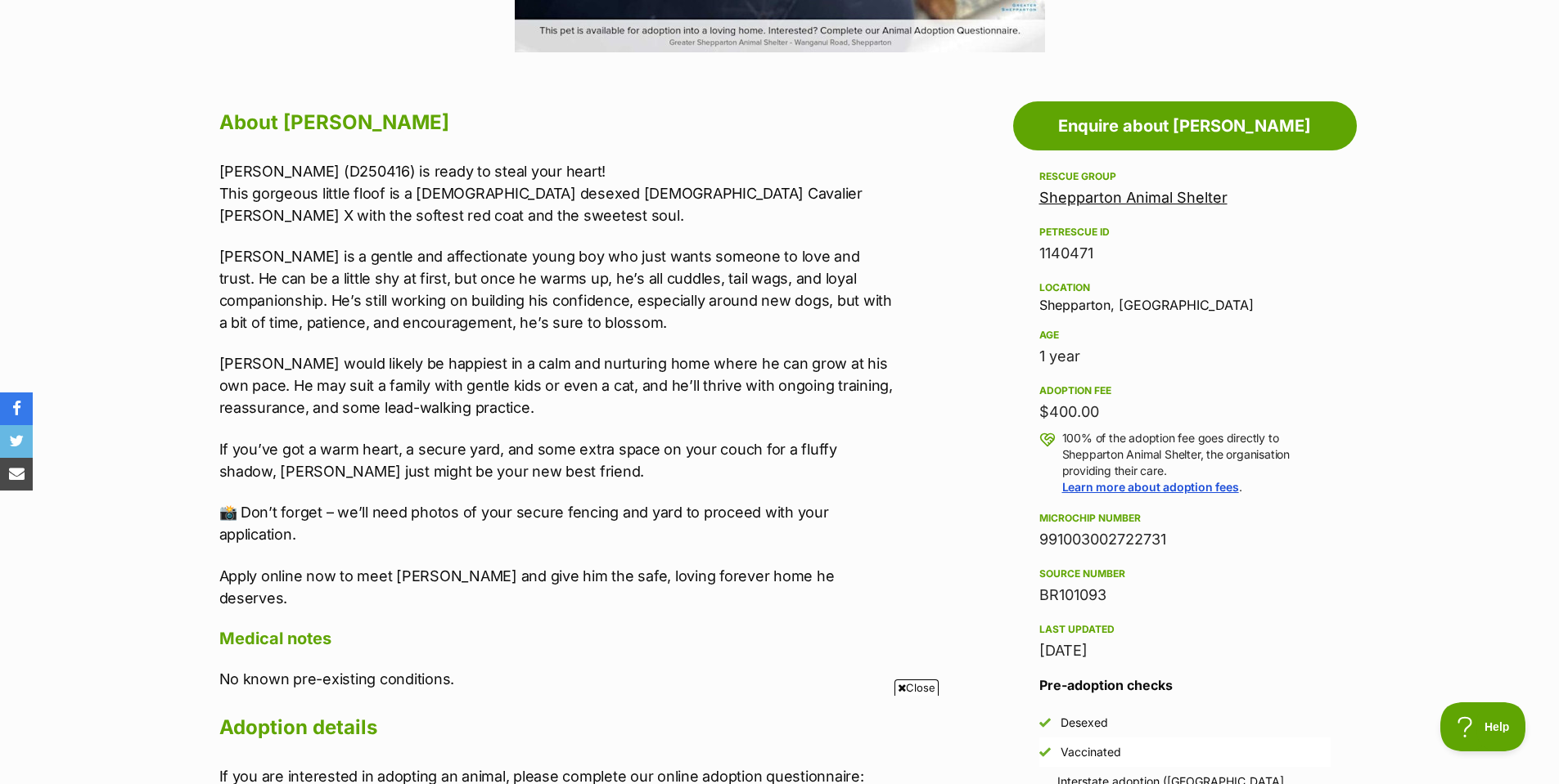
click at [917, 687] on span "Close" at bounding box center [916, 687] width 44 height 16
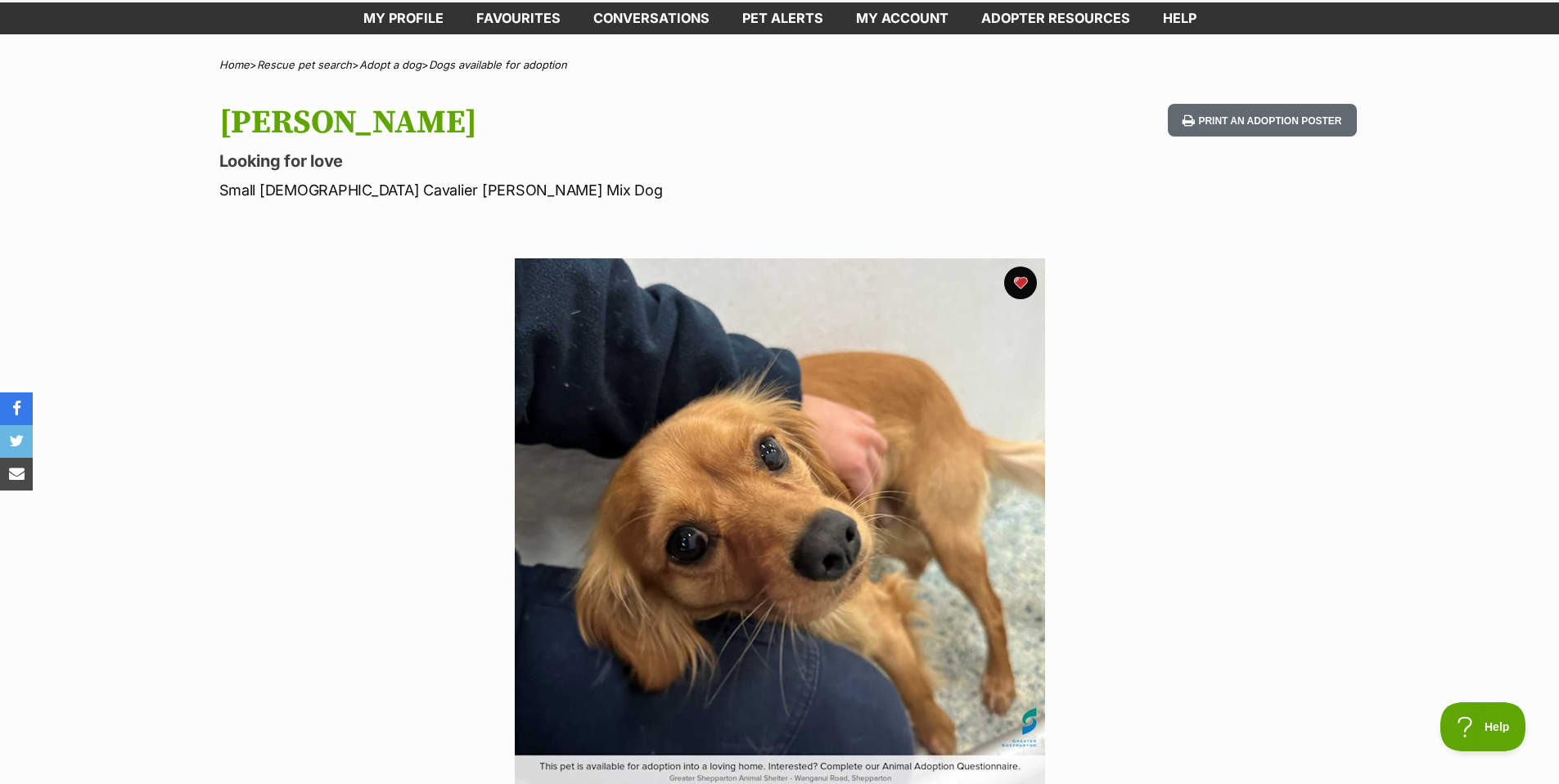
scroll to position [0, 0]
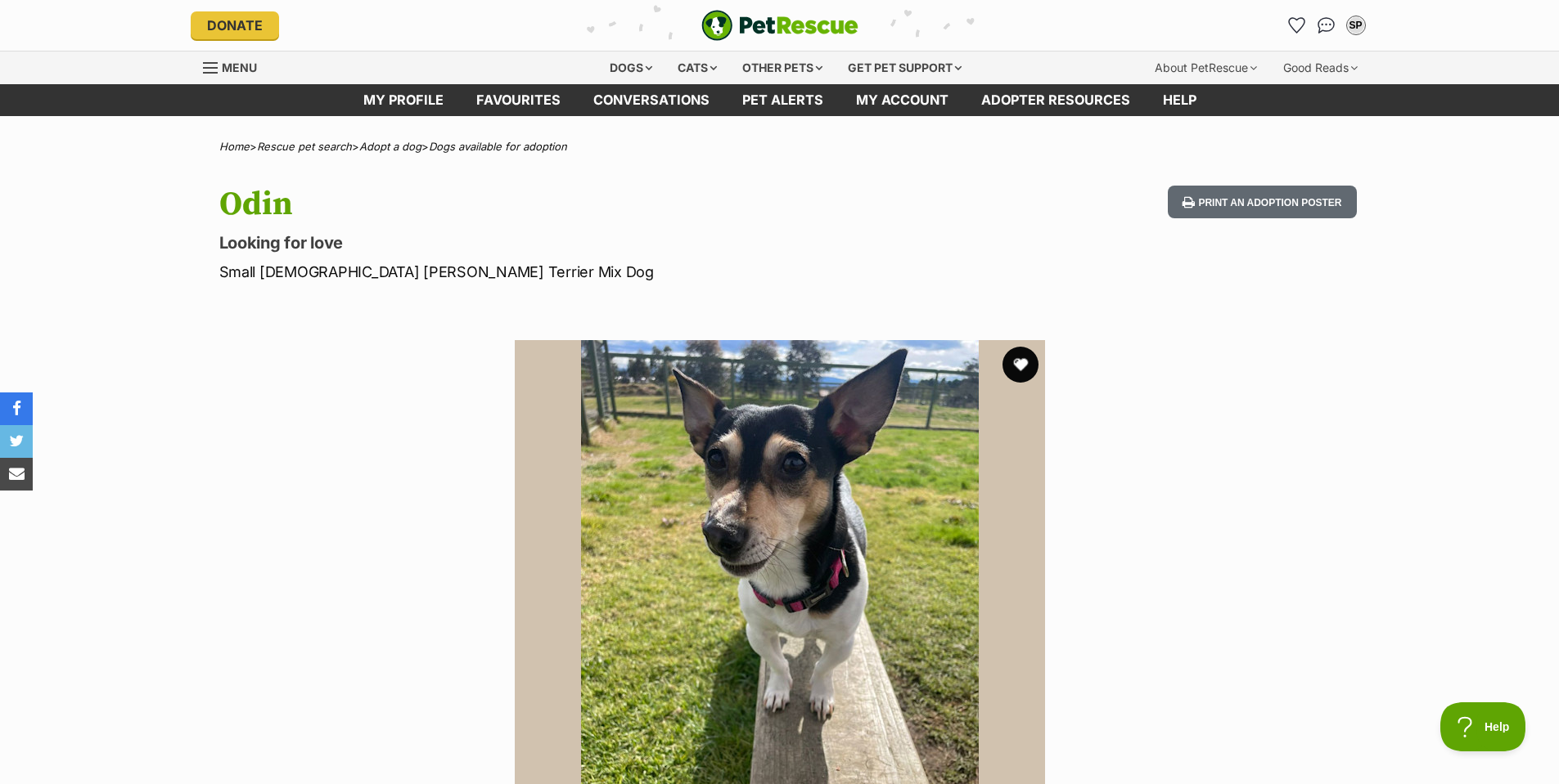
click at [1020, 359] on button "favourite" at bounding box center [1020, 365] width 36 height 36
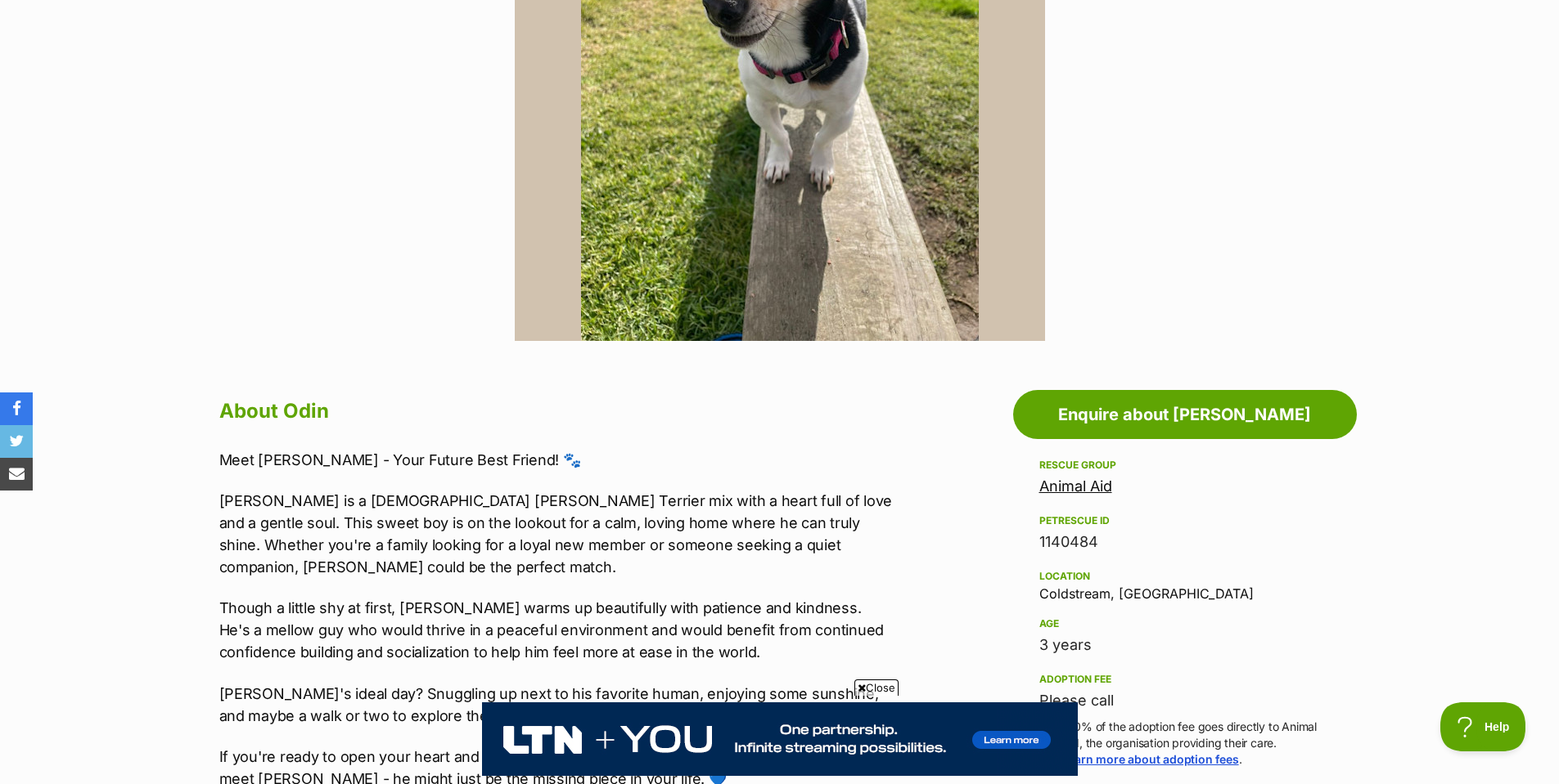
scroll to position [573, 0]
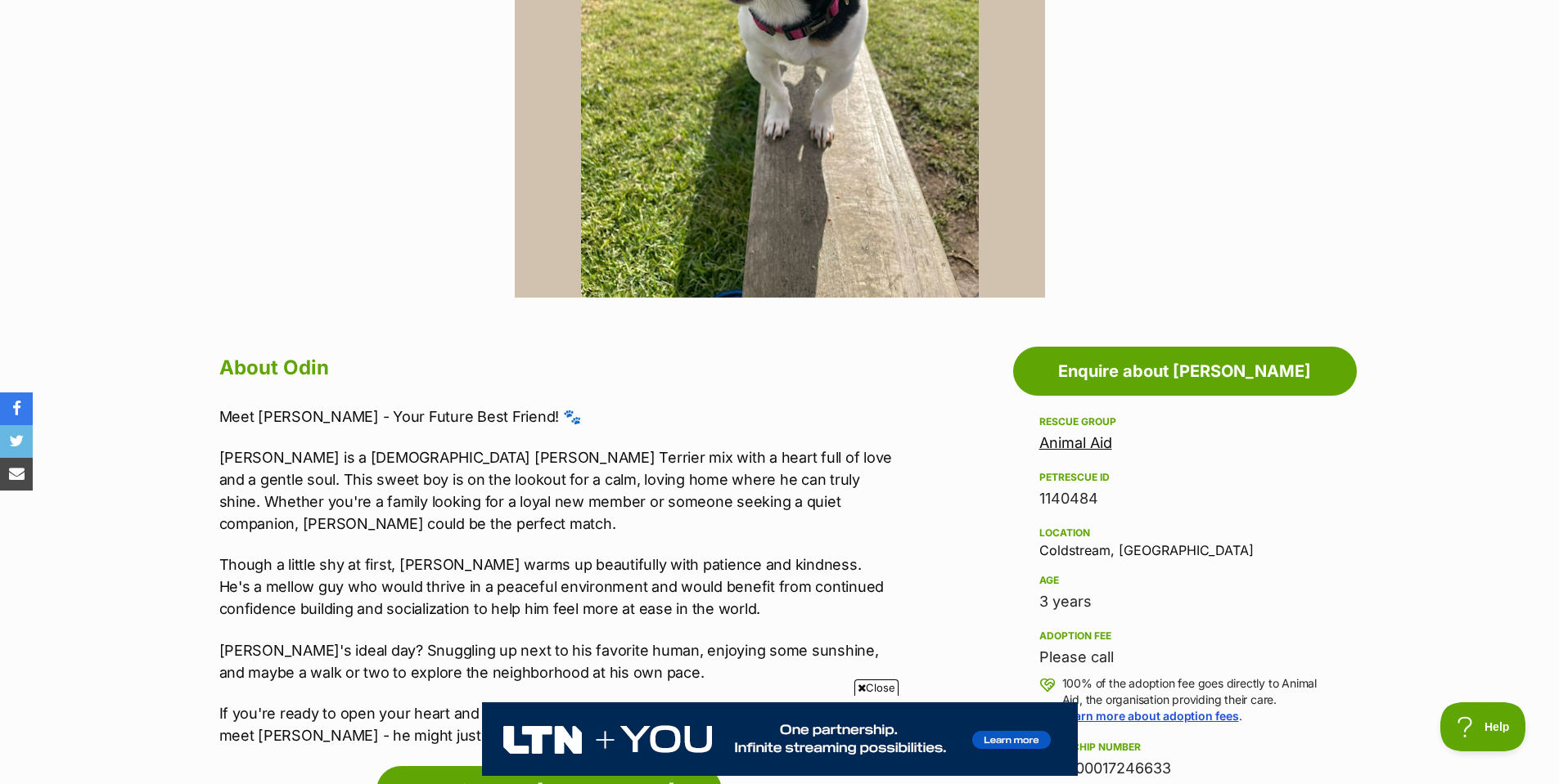
click at [877, 686] on span "Close" at bounding box center [876, 687] width 44 height 16
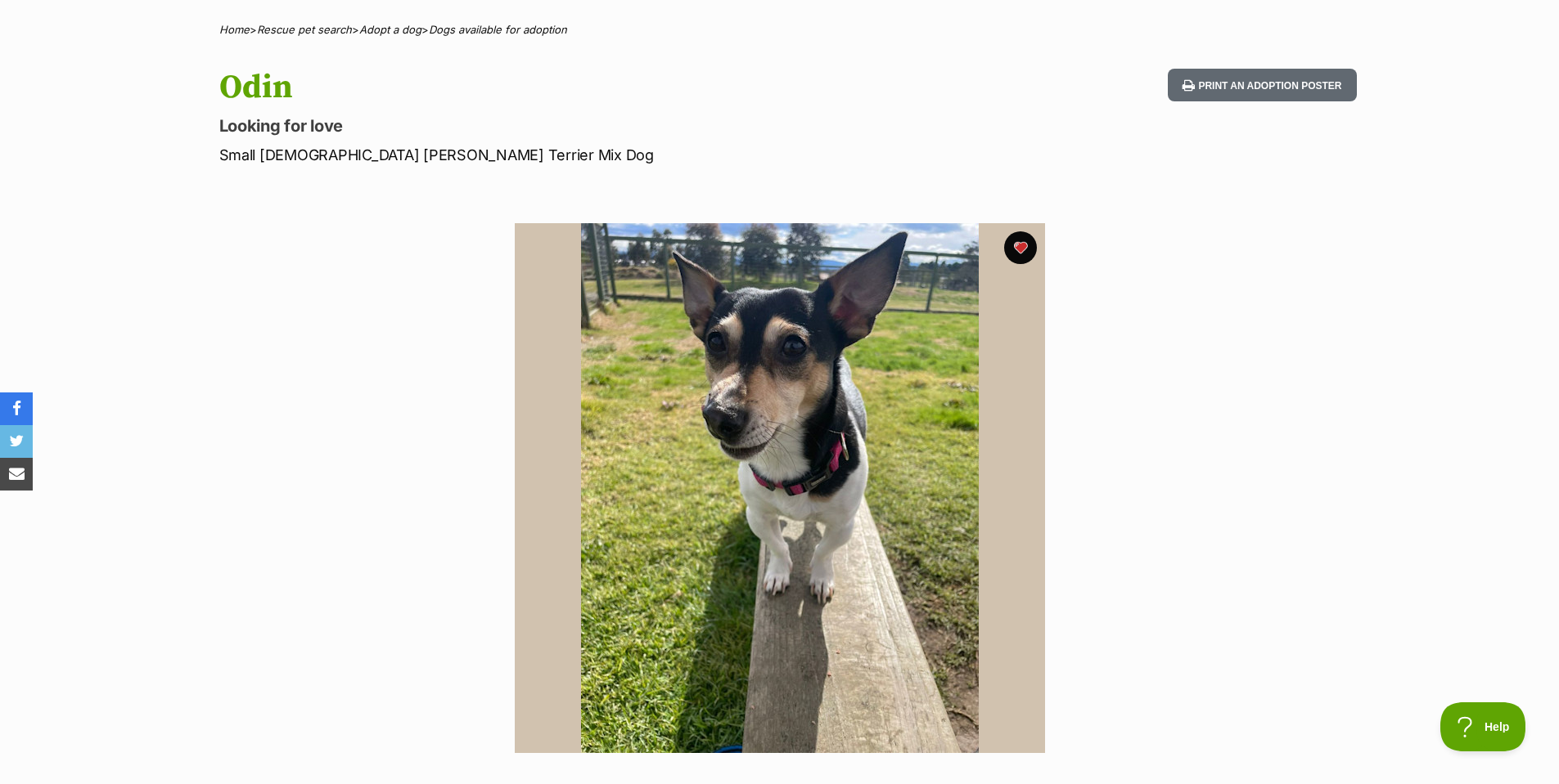
scroll to position [0, 0]
